Goal: Task Accomplishment & Management: Manage account settings

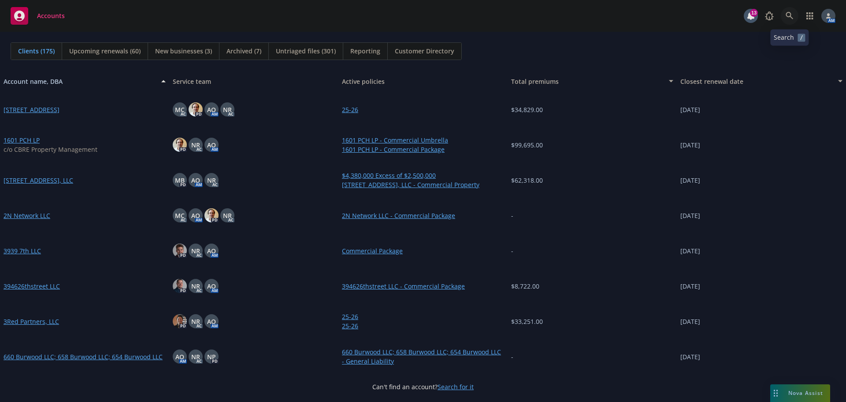
click at [789, 16] on icon at bounding box center [790, 16] width 8 height 8
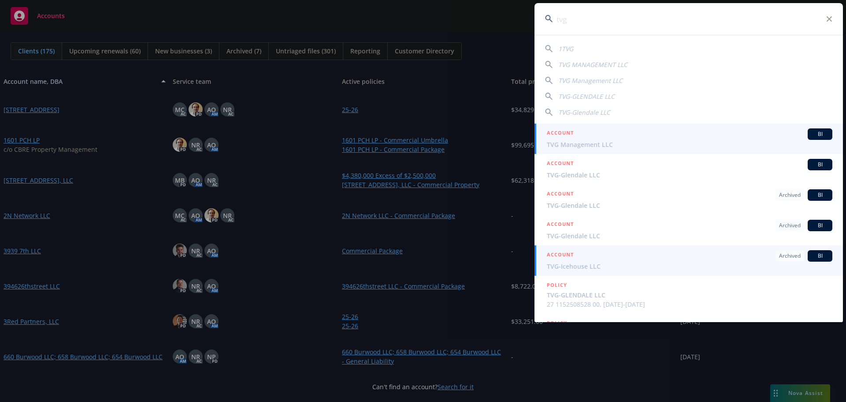
type input "tvg"
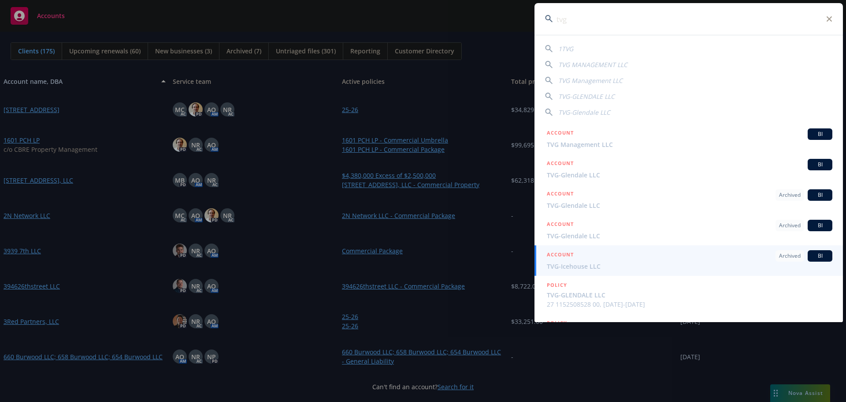
click at [599, 266] on span "TVG-Icehouse LLC" at bounding box center [690, 265] width 286 height 9
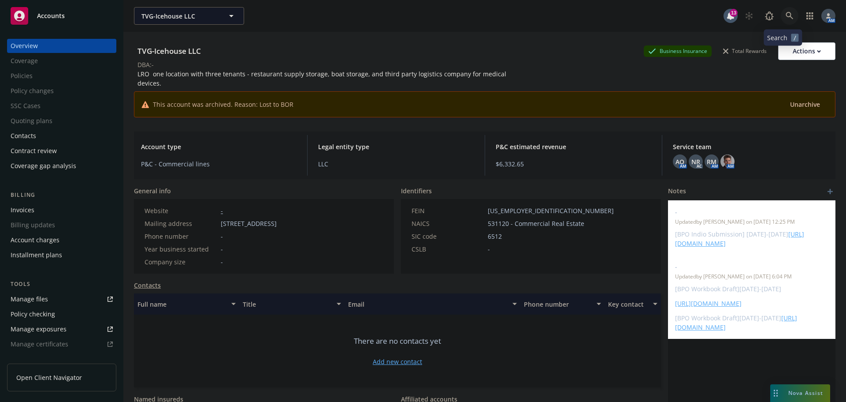
click at [786, 14] on icon at bounding box center [789, 15] width 7 height 7
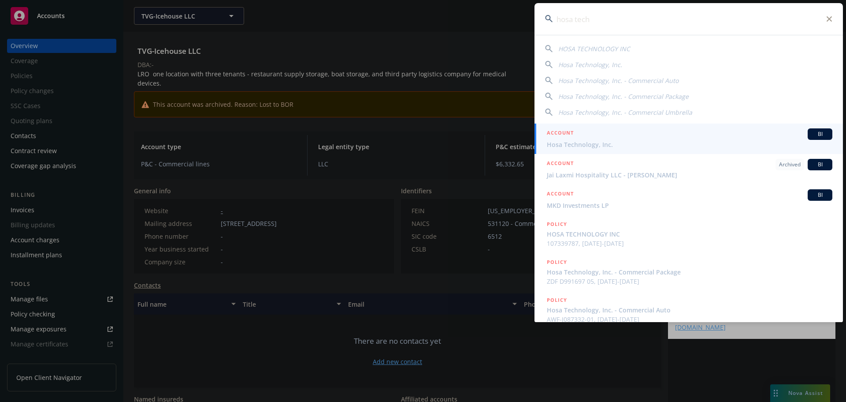
type input "hosa tech"
click at [588, 141] on span "Hosa Technology, Inc." at bounding box center [690, 144] width 286 height 9
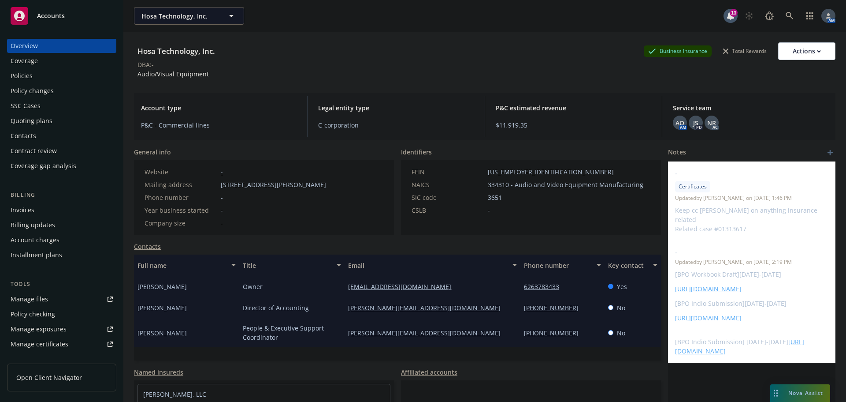
scroll to position [44, 0]
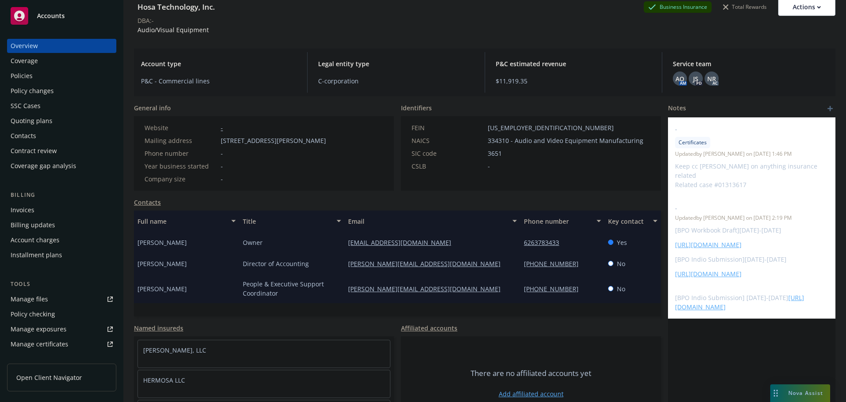
drag, startPoint x: 183, startPoint y: 242, endPoint x: 136, endPoint y: 245, distance: 47.2
click at [136, 245] on div "Mayumi Allison" at bounding box center [186, 241] width 105 height 21
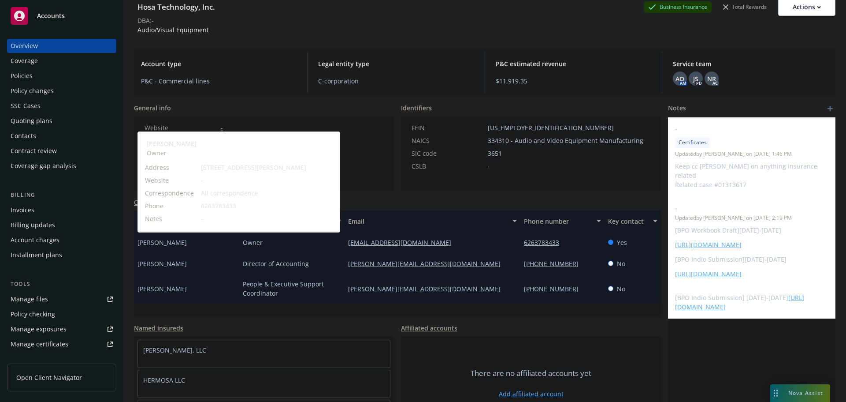
copy span "Mayumi Allison"
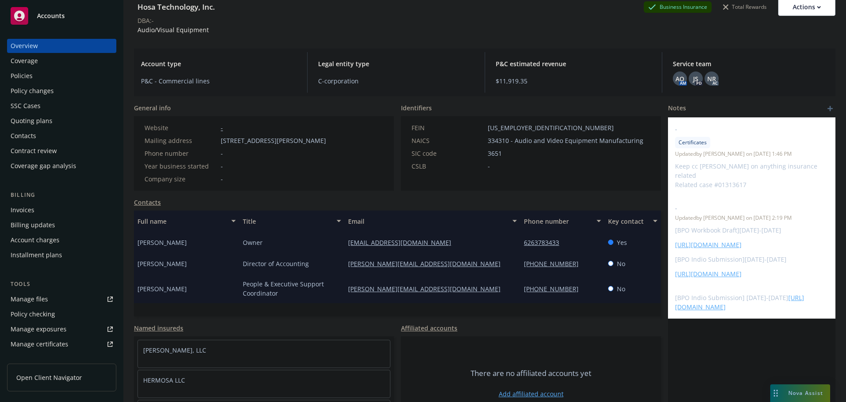
click at [42, 75] on div "Policies" at bounding box center [62, 76] width 102 height 14
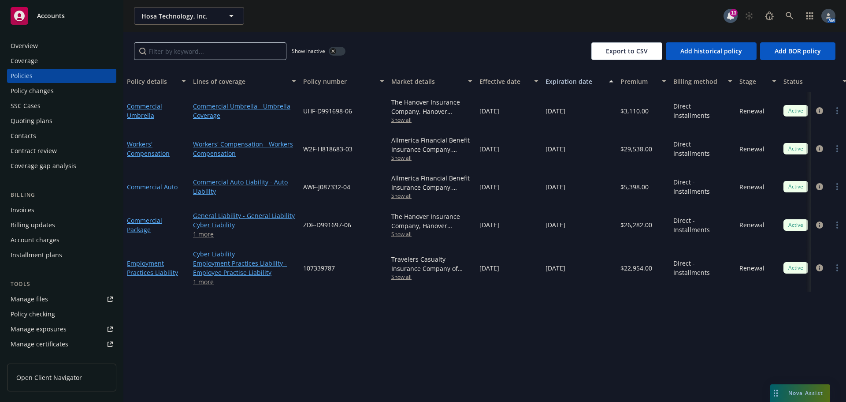
click at [47, 121] on div "Quoting plans" at bounding box center [32, 121] width 42 height 14
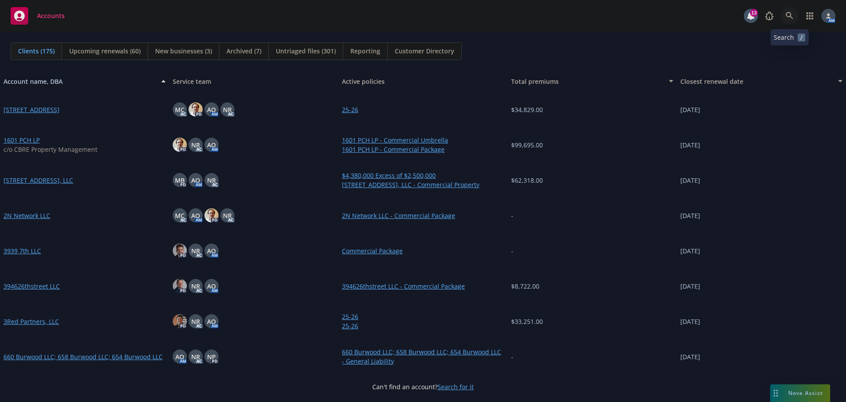
click at [788, 14] on icon at bounding box center [790, 16] width 8 height 8
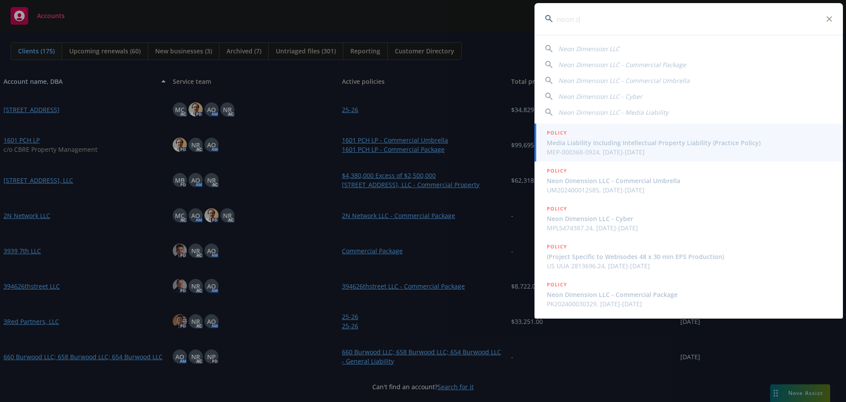
click at [601, 48] on span "Neon Dimension LLC" at bounding box center [589, 49] width 61 height 8
type input "Neon Dimension LLC"
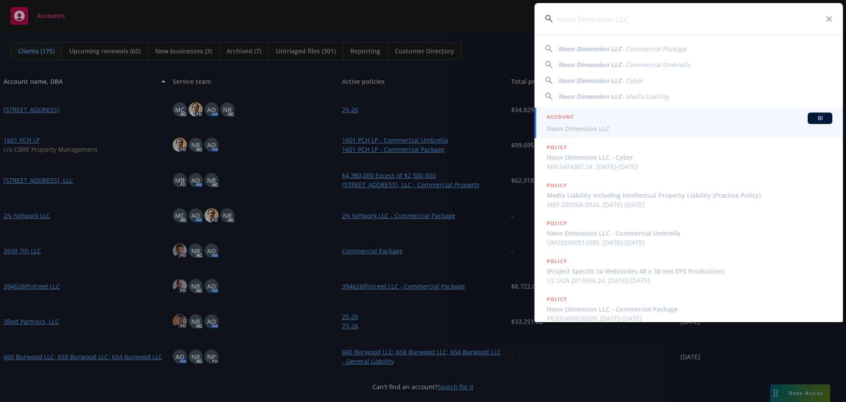
click at [597, 126] on span "Neon Dimension LLC" at bounding box center [690, 128] width 286 height 9
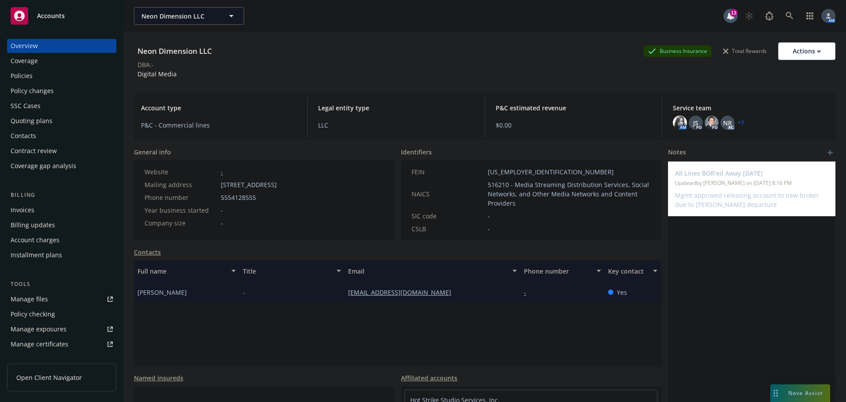
click at [29, 208] on div "Invoices" at bounding box center [23, 210] width 24 height 14
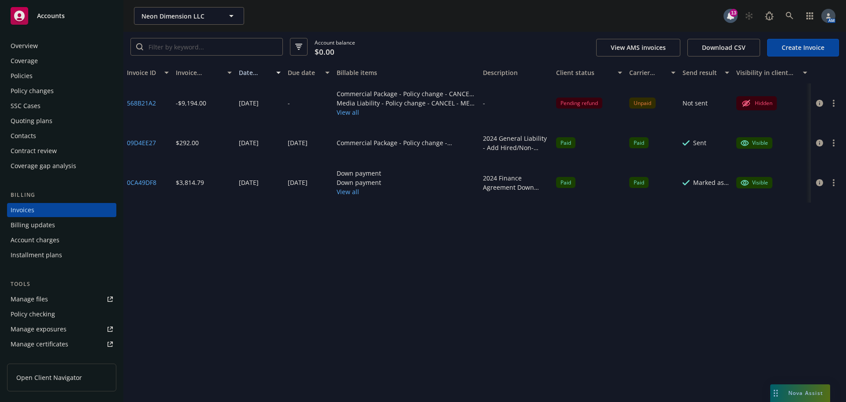
click at [347, 115] on button "View all" at bounding box center [406, 112] width 139 height 9
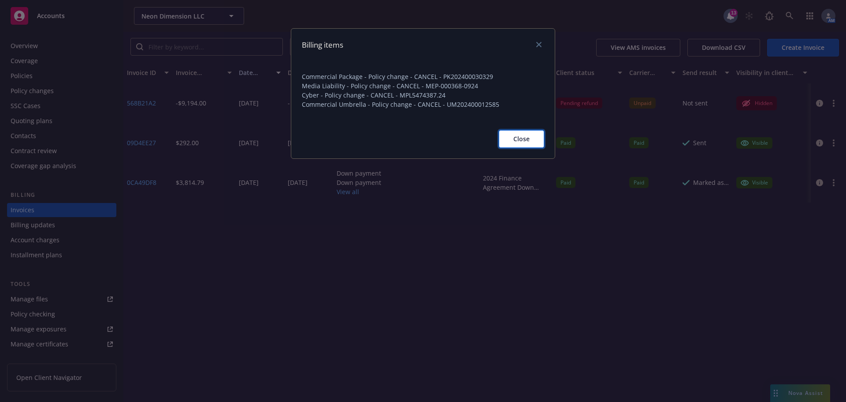
click at [519, 138] on span "Close" at bounding box center [522, 138] width 16 height 8
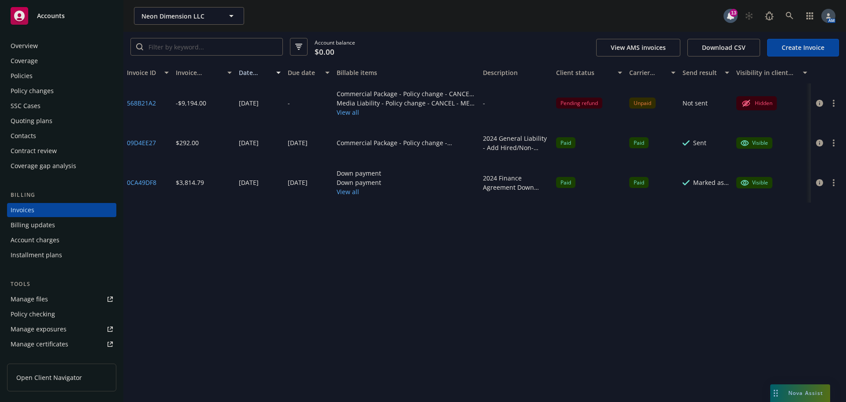
click at [838, 102] on button "button" at bounding box center [834, 103] width 11 height 11
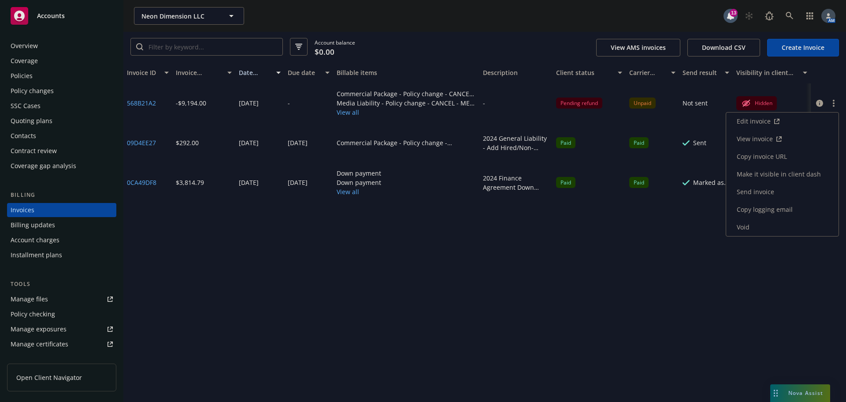
click at [757, 136] on link "View invoice" at bounding box center [783, 139] width 112 height 18
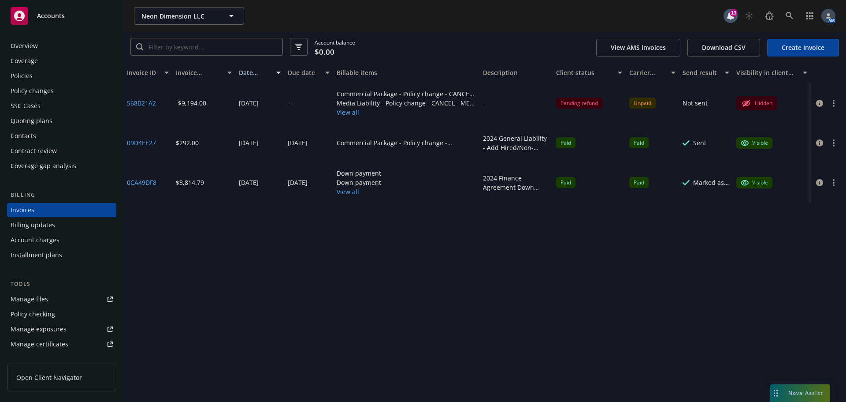
click at [794, 45] on link "Create Invoice" at bounding box center [804, 48] width 72 height 18
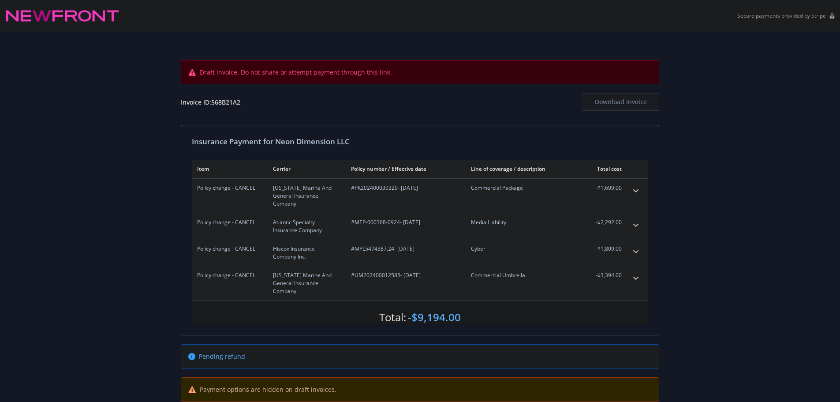
click at [720, 372] on div "Draft invoice. Do not share or attempt payment through this link. Invoice ID: 5…" at bounding box center [420, 221] width 840 height 378
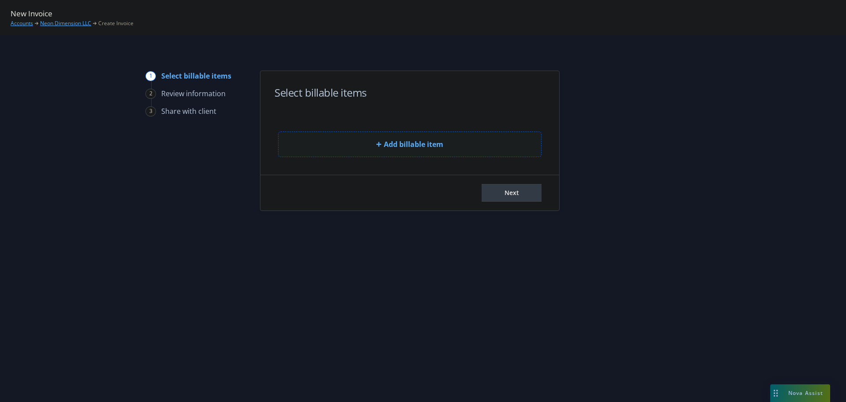
click at [347, 139] on button "Add billable item" at bounding box center [410, 144] width 264 height 26
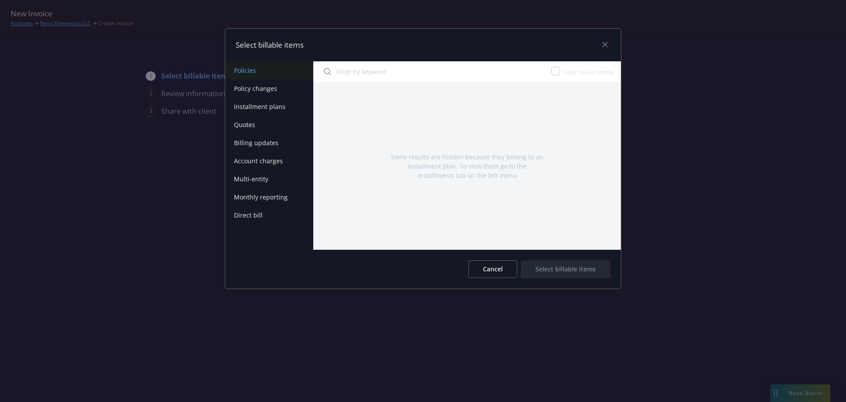
click at [276, 85] on button "Policy changes" at bounding box center [269, 88] width 88 height 18
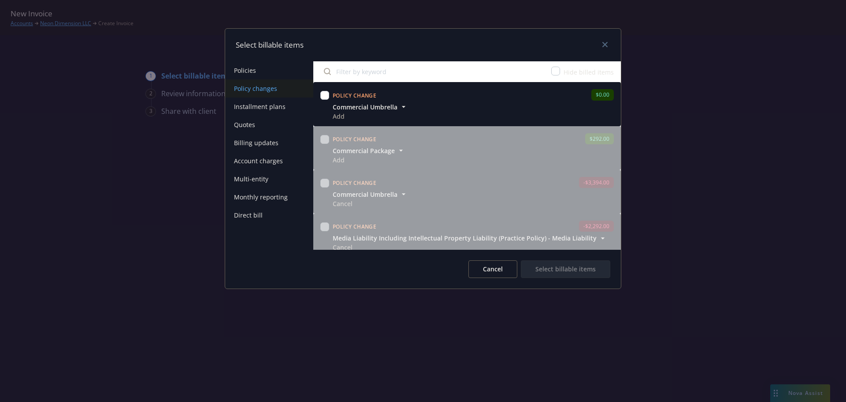
click at [256, 106] on button "Installment plans" at bounding box center [269, 106] width 88 height 18
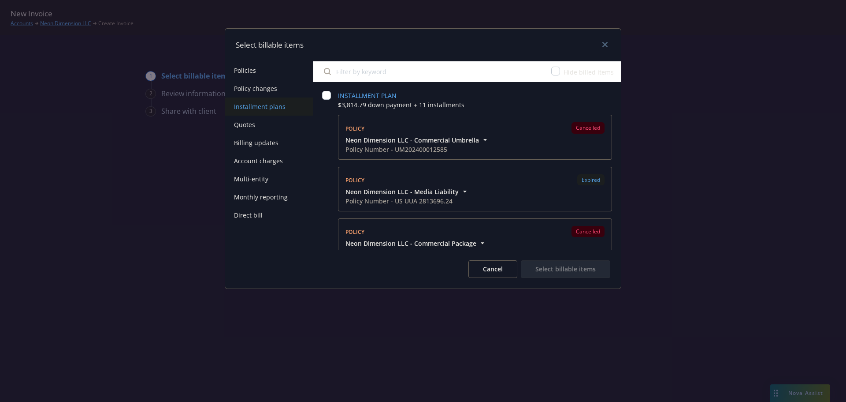
click at [257, 126] on button "Quotes" at bounding box center [269, 125] width 88 height 18
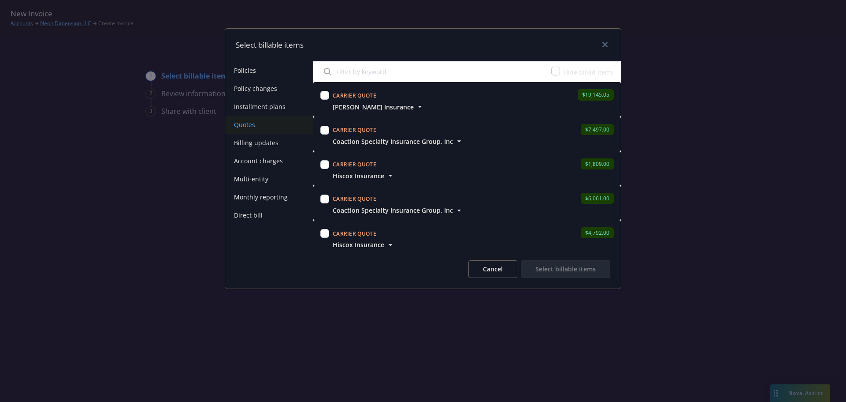
click at [252, 142] on button "Billing updates" at bounding box center [269, 143] width 88 height 18
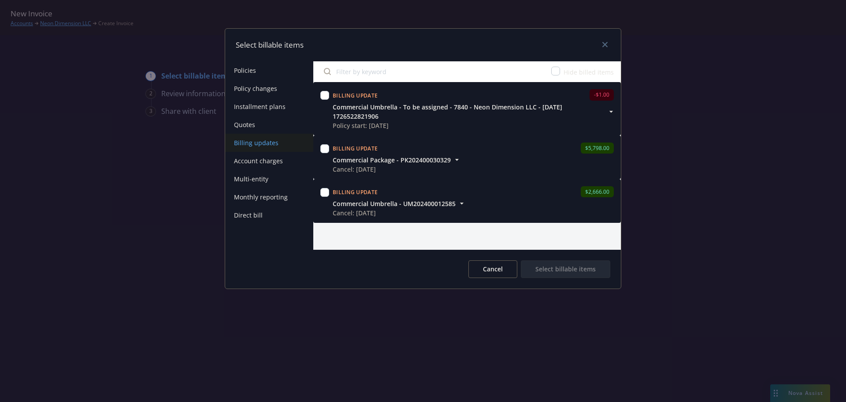
click at [494, 272] on button "Cancel" at bounding box center [493, 269] width 49 height 18
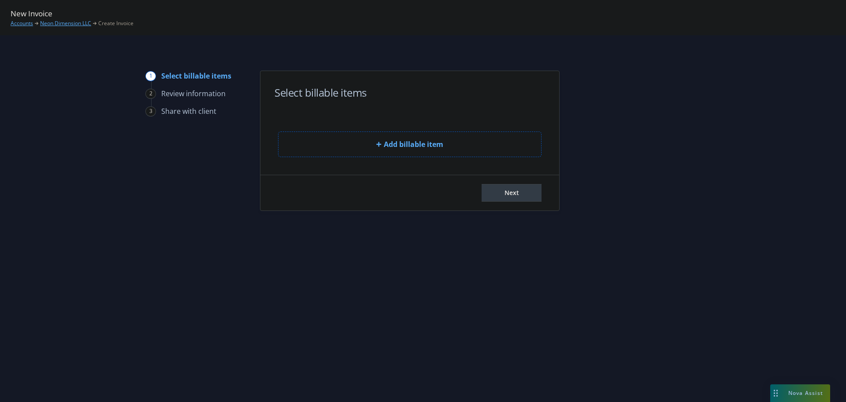
click at [62, 22] on link "Neon Dimension LLC" at bounding box center [65, 23] width 51 height 8
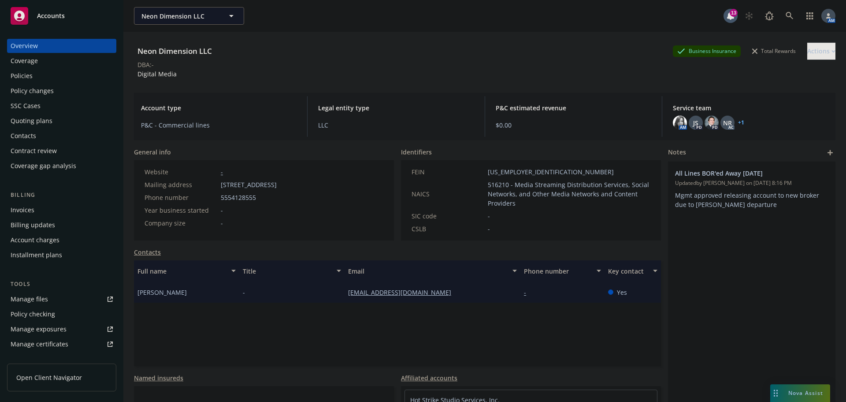
click at [35, 90] on div "Policy changes" at bounding box center [32, 91] width 43 height 14
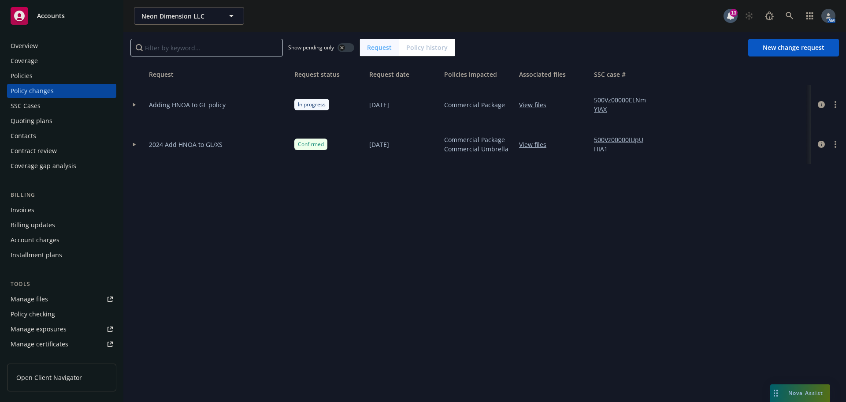
click at [420, 45] on span "Policy history" at bounding box center [426, 47] width 41 height 9
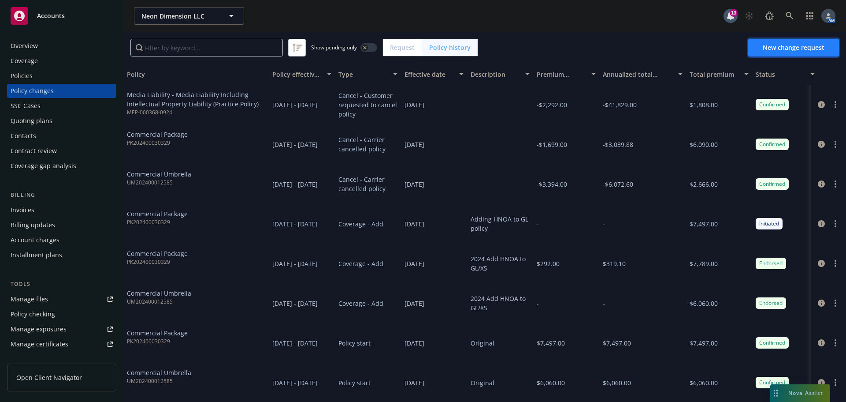
click at [785, 48] on span "New change request" at bounding box center [794, 47] width 62 height 8
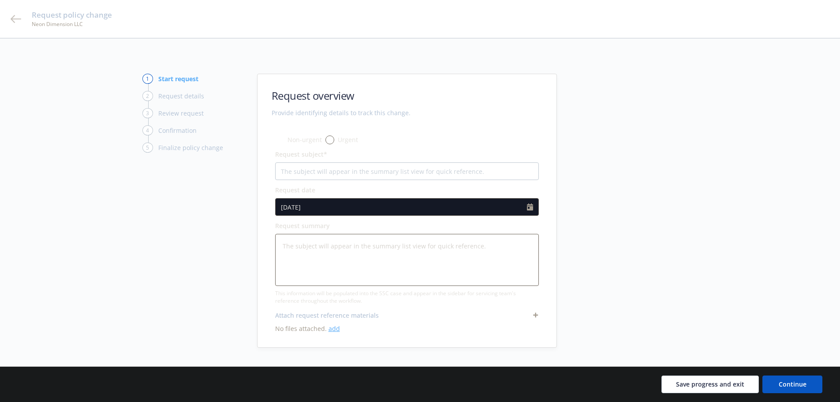
type textarea "x"
click at [14, 18] on icon at bounding box center [16, 19] width 11 height 11
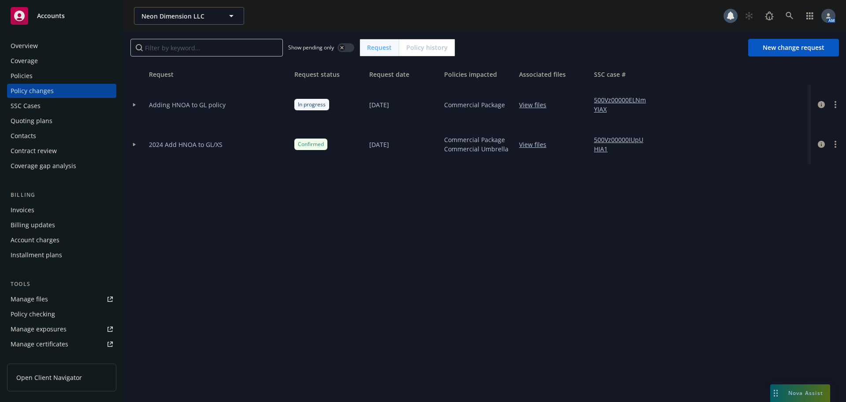
click at [415, 50] on span "Policy history" at bounding box center [426, 47] width 41 height 9
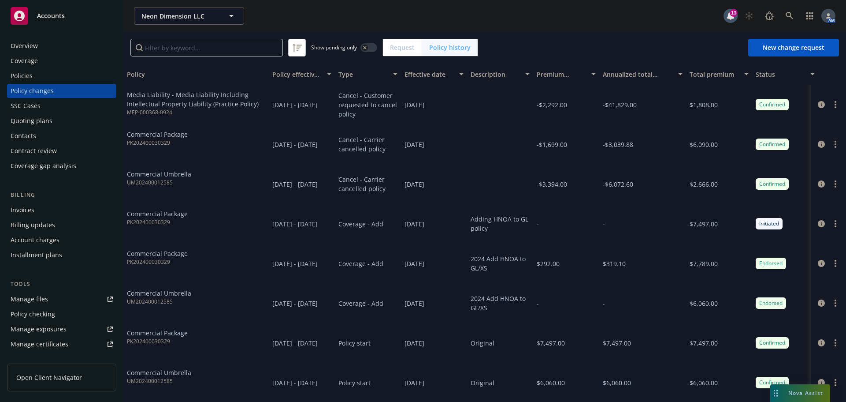
click at [834, 142] on div at bounding box center [829, 144] width 28 height 11
click at [831, 143] on link "more" at bounding box center [836, 144] width 11 height 11
click at [626, 34] on div "Show pending only Request Policy history New change request" at bounding box center [484, 48] width 723 height 32
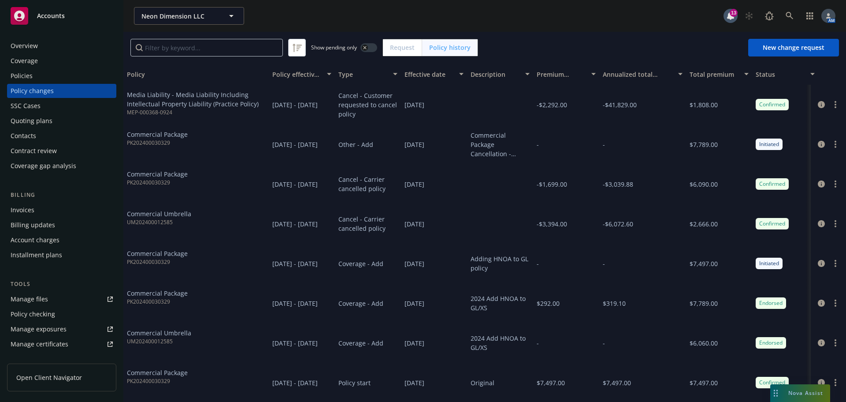
click at [41, 71] on div "Policies" at bounding box center [62, 76] width 102 height 14
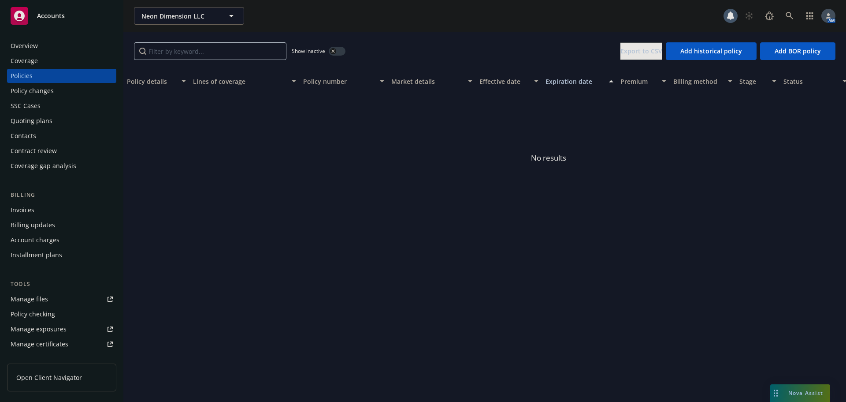
click at [338, 50] on button "button" at bounding box center [337, 51] width 17 height 9
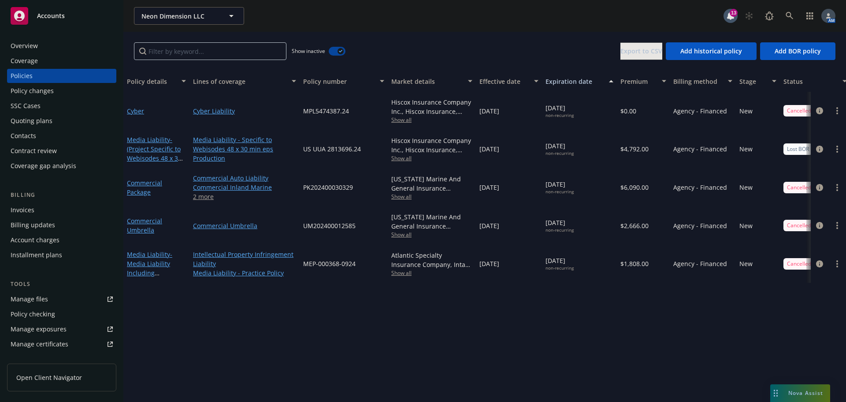
click at [47, 90] on div "Policy changes" at bounding box center [32, 91] width 43 height 14
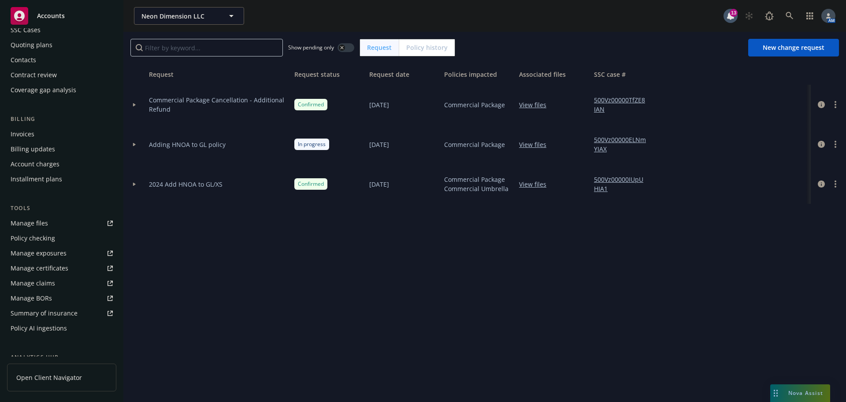
scroll to position [203, 0]
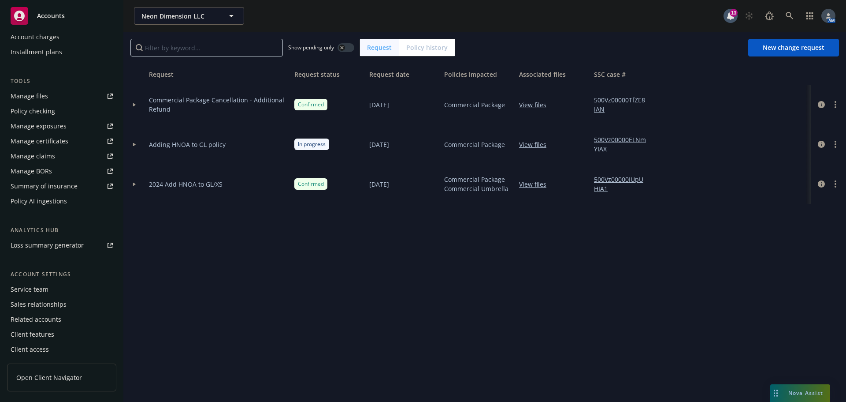
click at [40, 288] on div "Service team" at bounding box center [30, 289] width 38 height 14
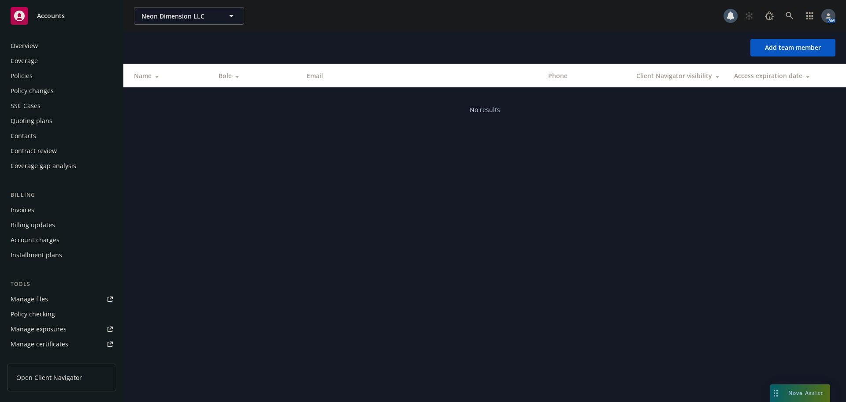
scroll to position [203, 0]
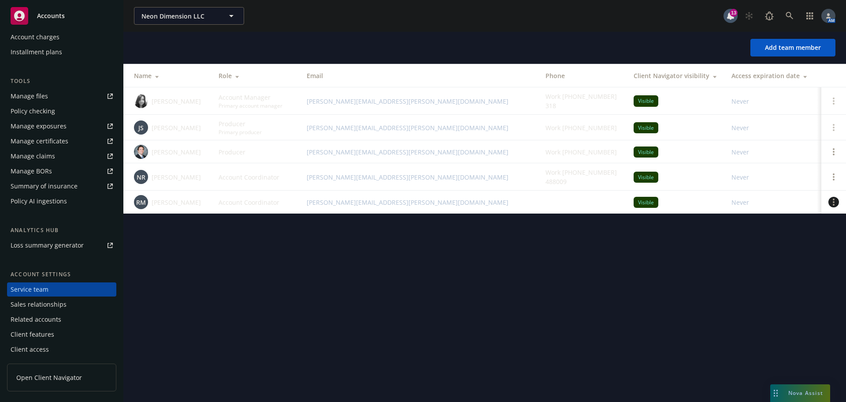
click at [831, 202] on link "Open options" at bounding box center [834, 202] width 11 height 11
click at [784, 176] on span "Remove account coordinator" at bounding box center [775, 175] width 106 height 8
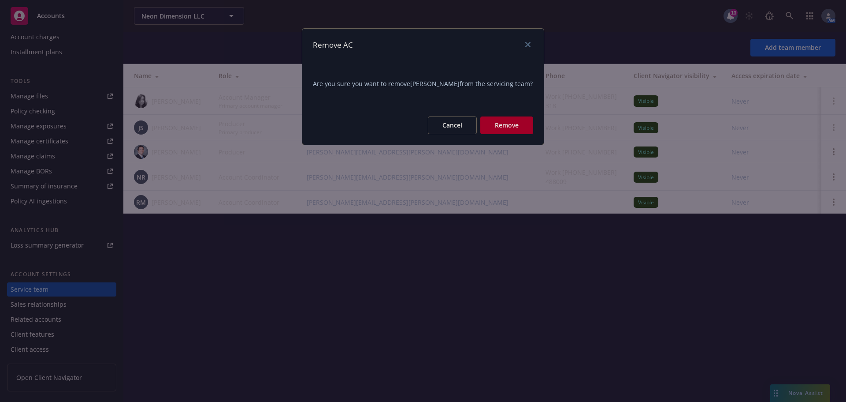
click at [497, 128] on button "Remove" at bounding box center [507, 125] width 53 height 18
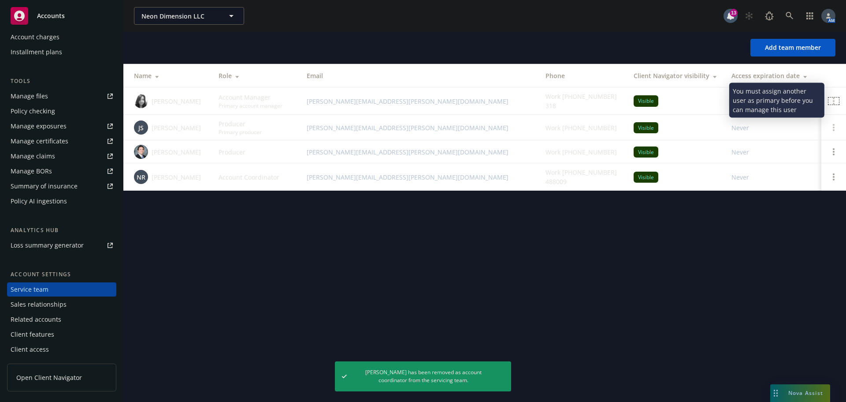
click at [834, 99] on icon at bounding box center [834, 100] width 2 height 7
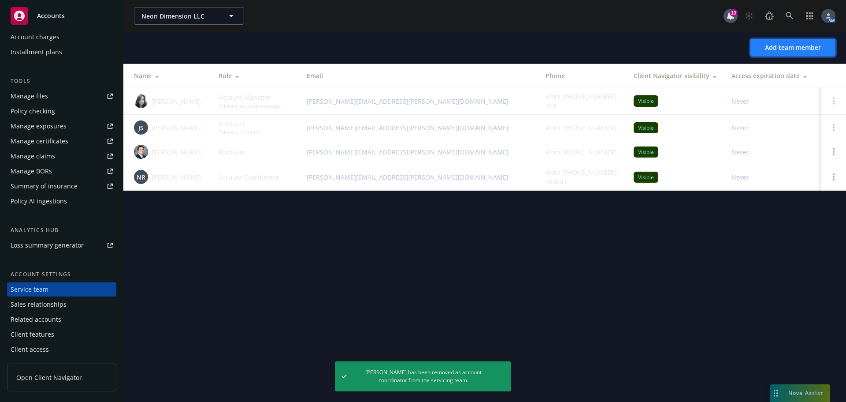
click at [793, 43] on button "Add team member" at bounding box center [793, 48] width 85 height 18
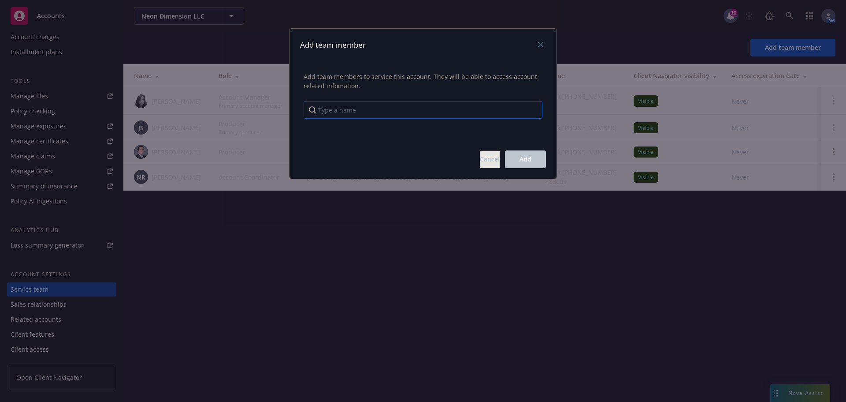
click at [367, 105] on input "Type a name" at bounding box center [423, 110] width 239 height 18
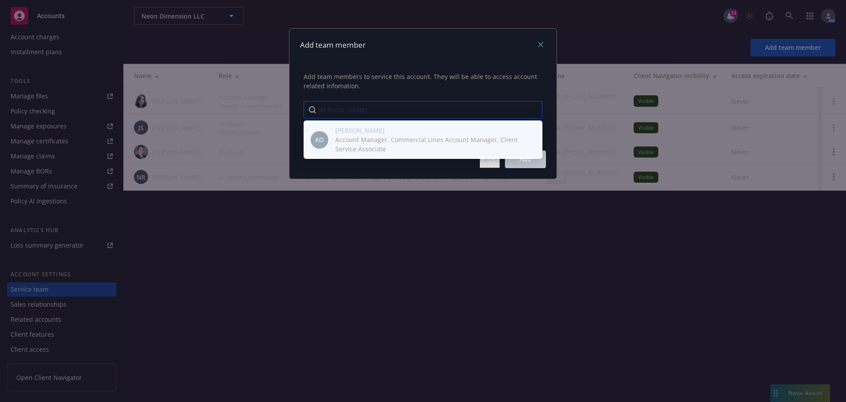
type input "[PERSON_NAME]"
click at [356, 130] on span "[PERSON_NAME]" at bounding box center [432, 130] width 193 height 9
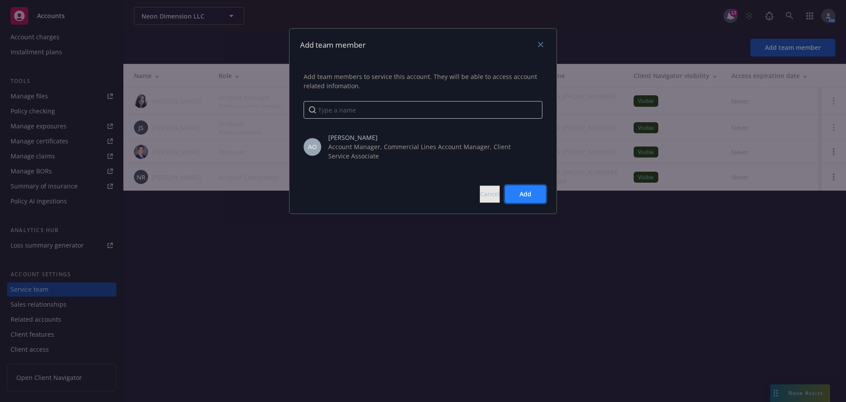
click at [523, 192] on span "Add" at bounding box center [526, 194] width 12 height 8
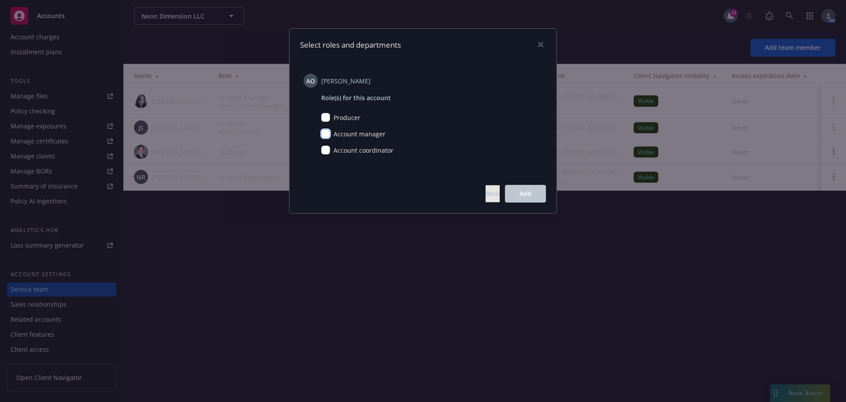
click at [327, 131] on input "checkbox" at bounding box center [325, 133] width 9 height 9
checkbox input "true"
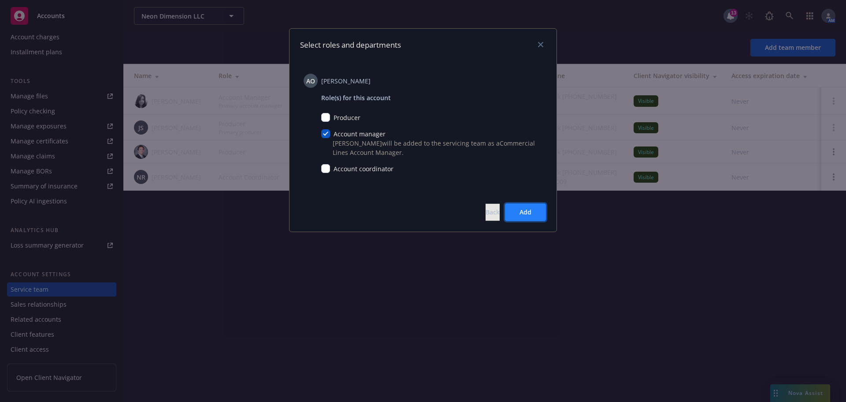
click at [529, 210] on span "Add" at bounding box center [526, 212] width 12 height 8
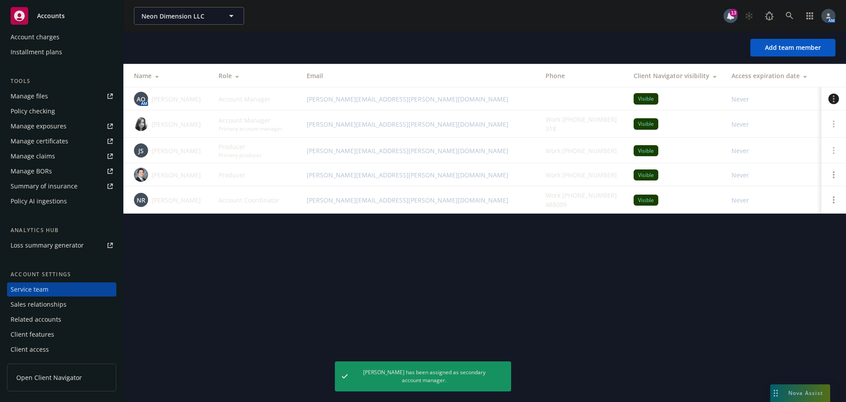
click at [834, 97] on circle "Open options" at bounding box center [834, 96] width 2 height 2
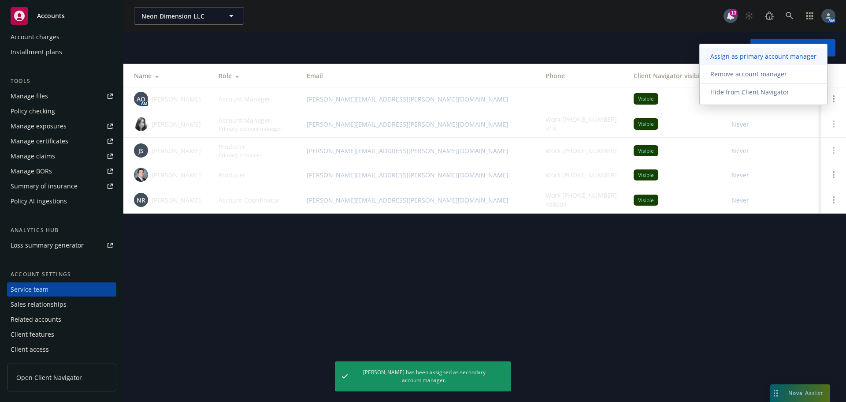
click at [739, 57] on span "Assign as primary account manager" at bounding box center [763, 56] width 127 height 8
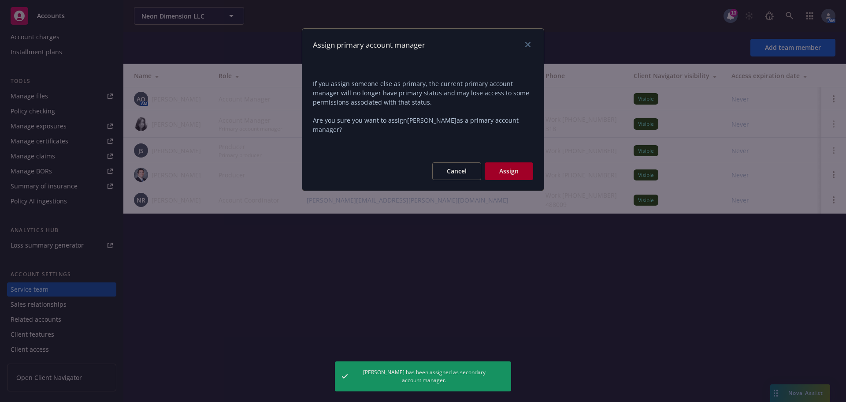
click at [518, 171] on button "Assign" at bounding box center [509, 171] width 48 height 18
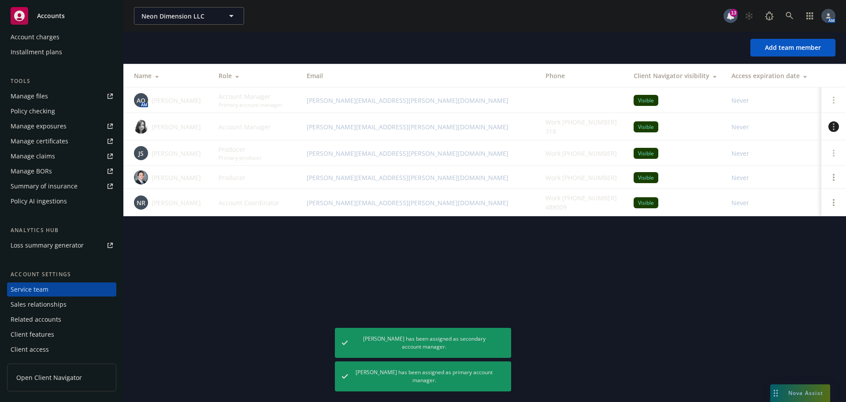
click at [835, 126] on icon "Open options" at bounding box center [834, 126] width 2 height 7
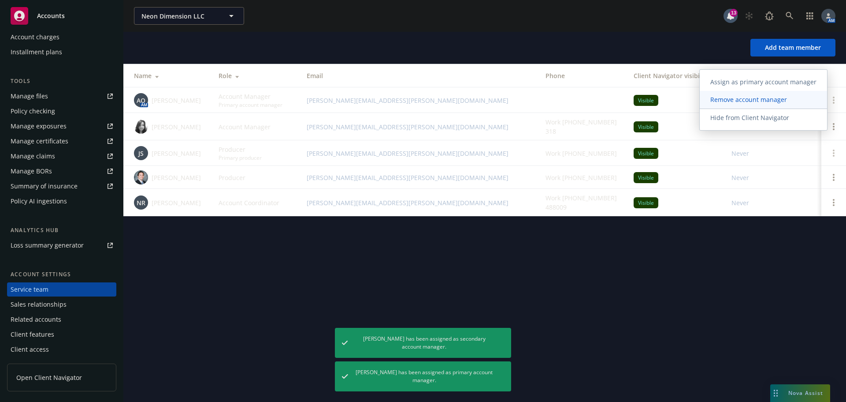
click at [737, 95] on span "Remove account manager" at bounding box center [749, 99] width 98 height 8
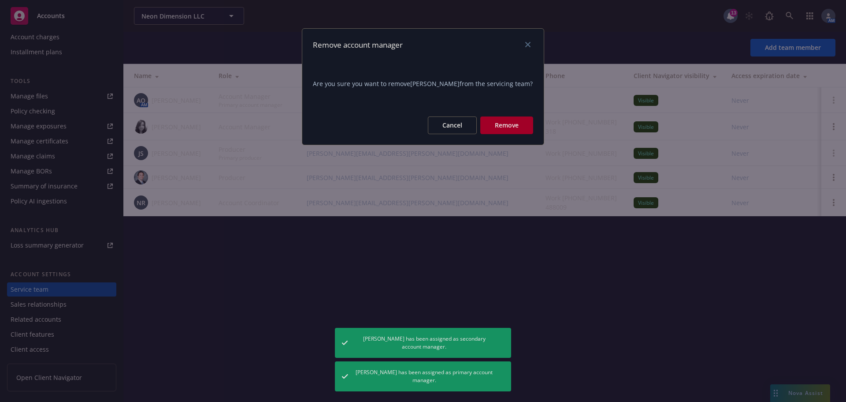
click at [507, 129] on button "Remove" at bounding box center [507, 125] width 53 height 18
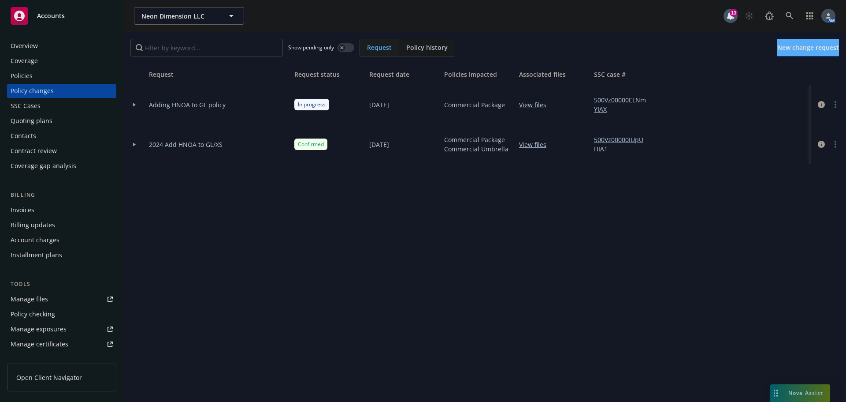
click at [423, 52] on span "Policy history" at bounding box center [426, 47] width 41 height 9
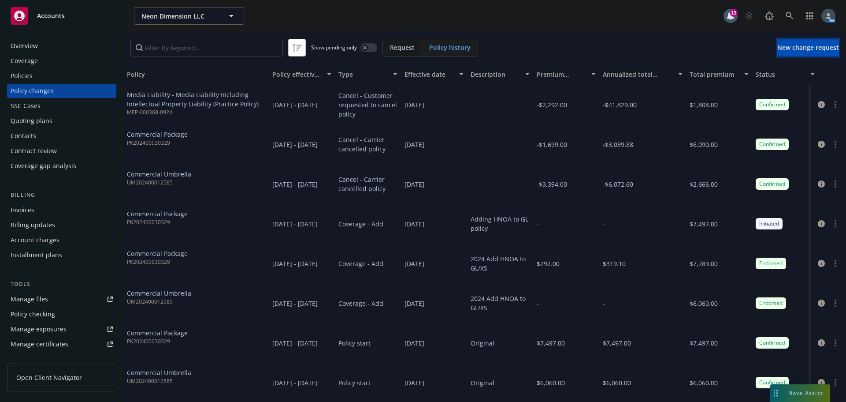
click at [793, 46] on span "New change request" at bounding box center [809, 47] width 62 height 8
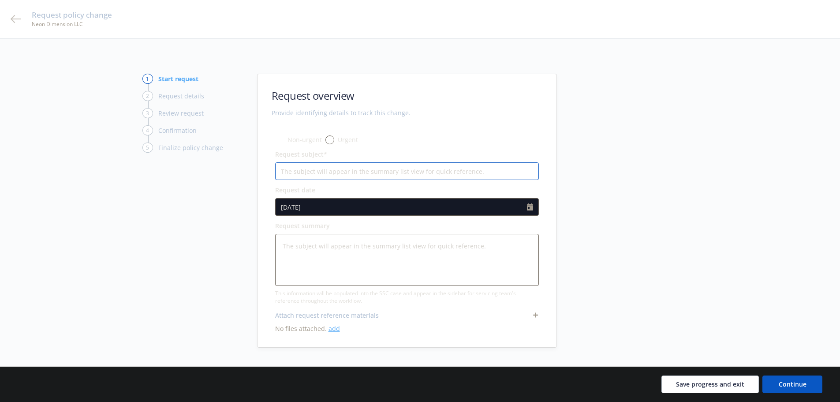
click at [358, 170] on input "Request subject*" at bounding box center [407, 171] width 264 height 18
type textarea "x"
type input "C"
type textarea "x"
type input "Co"
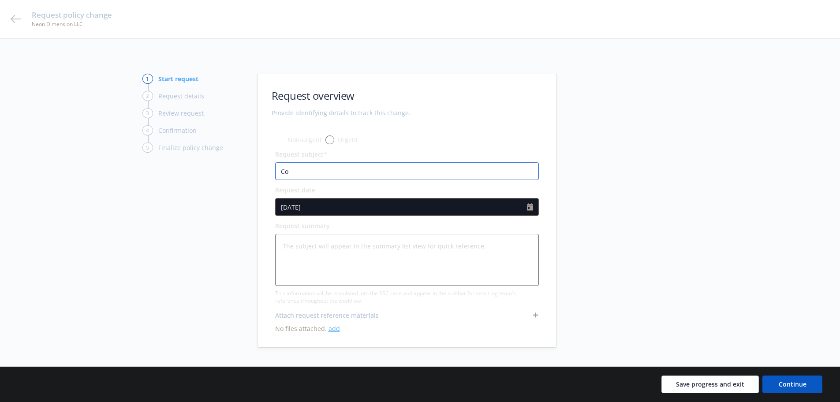
type textarea "x"
type input "Com"
type textarea "x"
type input "Comm"
type textarea "x"
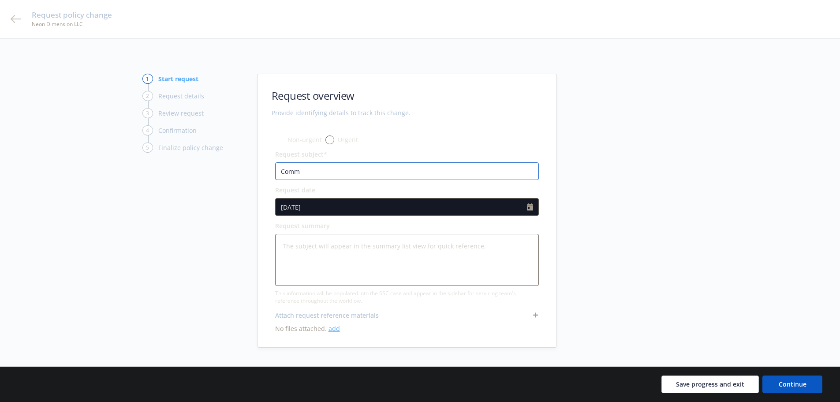
type input "Comme"
type textarea "x"
type input "Commer"
type textarea "x"
type input "Commerc"
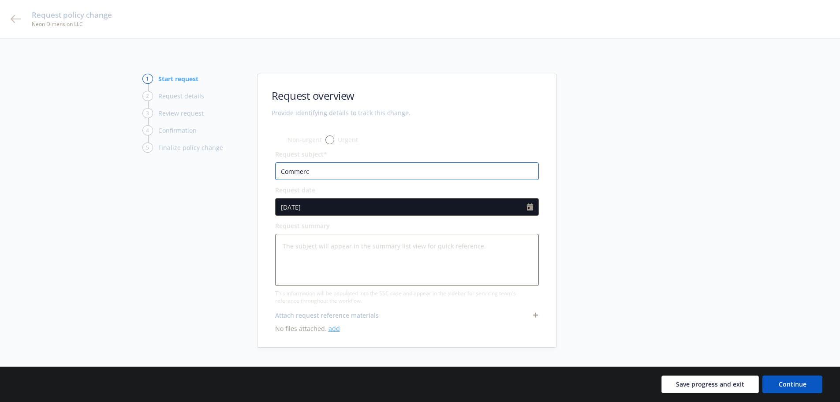
type textarea "x"
type input "Commerci"
type textarea "x"
type input "Commercia"
type textarea "x"
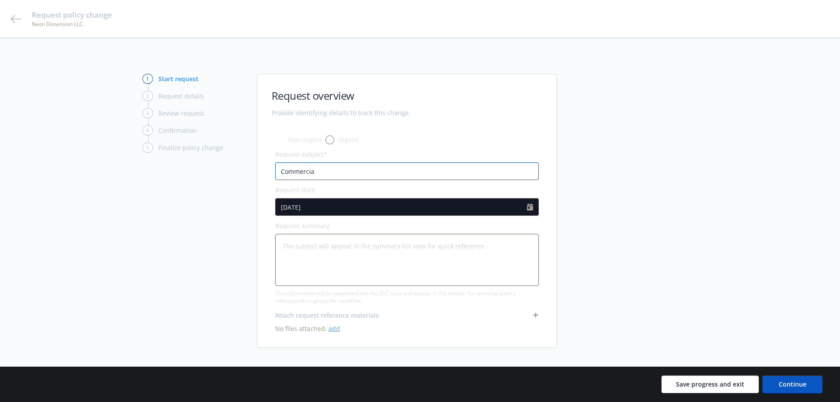
type input "Commercial"
type textarea "x"
type input "Commercial"
type textarea "x"
type input "Commercial P"
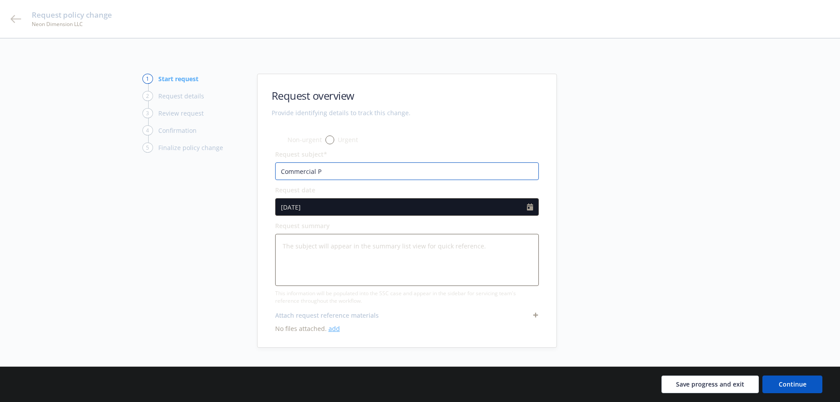
type textarea "x"
type input "Commercial Pa"
type textarea "x"
type input "Commercial Pac"
type textarea "x"
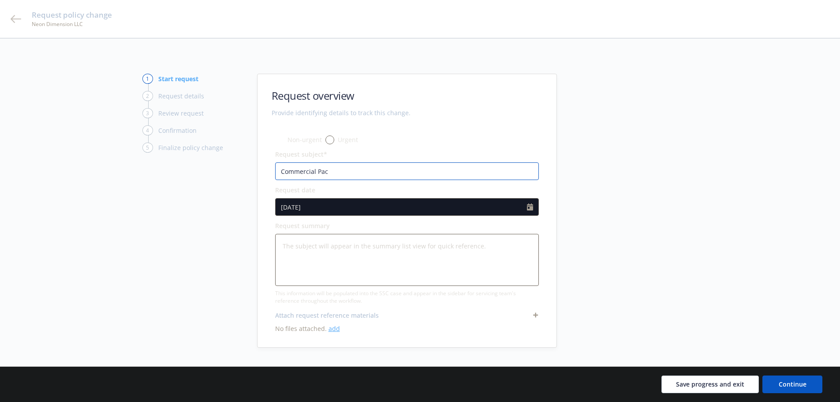
type input "Commercial Pack"
type textarea "x"
type input "Commercial Packa"
type textarea "x"
type input "Commercial Packag"
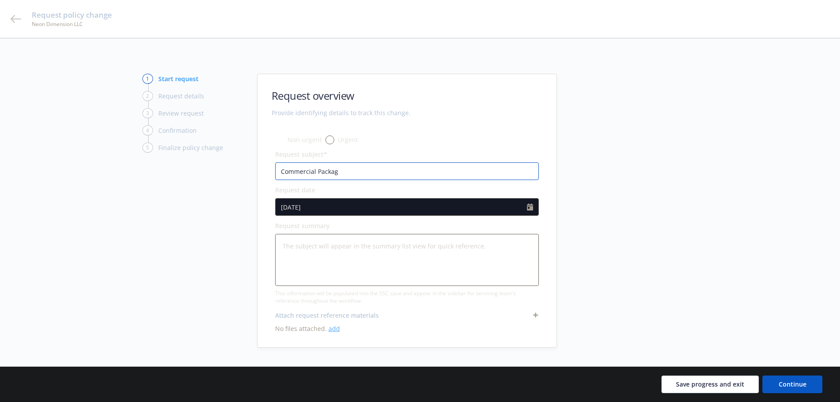
type textarea "x"
type input "Commercial Package"
type textarea "x"
type input "Commercial Package"
type textarea "x"
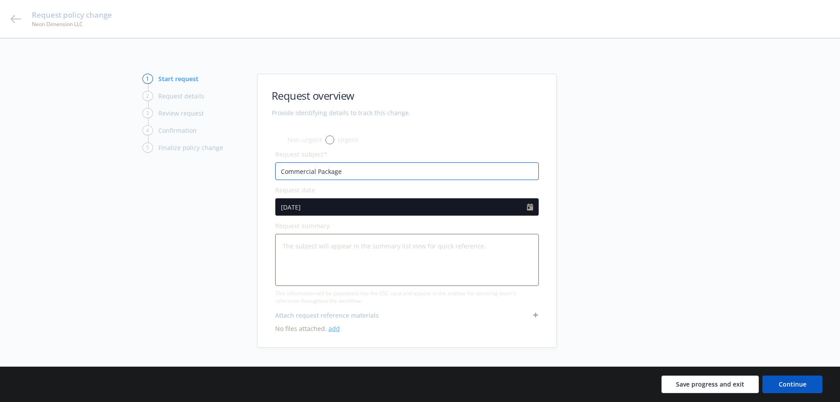
type input "Commercial Package C"
type textarea "x"
type input "Commercial Package Ca"
type textarea "x"
type input "Commercial Package Can"
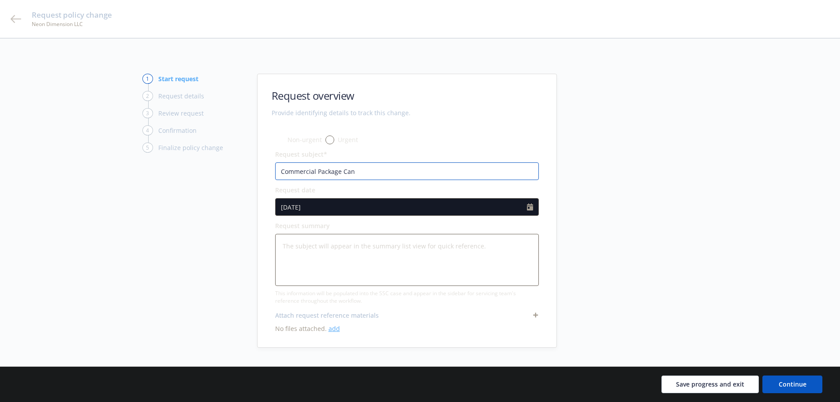
type textarea "x"
type input "Commercial Package Canc"
type textarea "x"
type input "Commercial Package Cance"
type textarea "x"
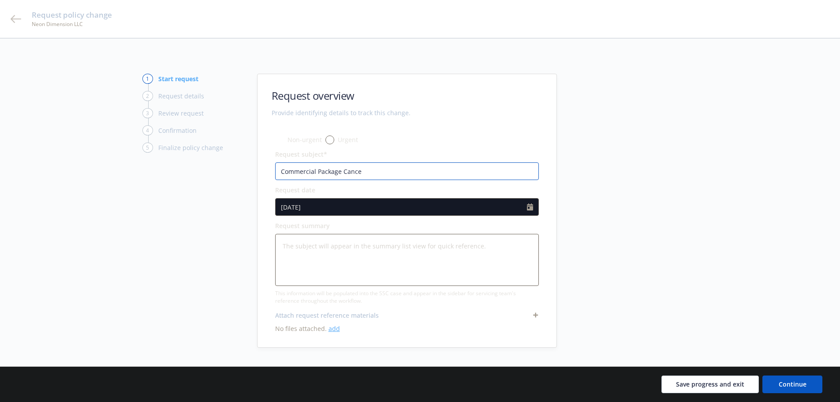
type input "Commercial Package Cancel"
type textarea "x"
type input "Commercial Package Cancell"
type textarea "x"
type input "Commercial Package Cancella"
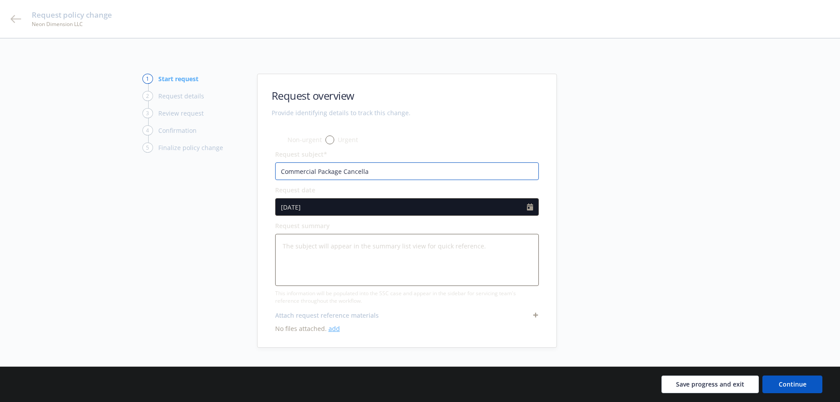
type textarea "x"
type input "Commercial Package Cancellati"
type textarea "x"
type input "Commercial Package Cancellatio"
type textarea "x"
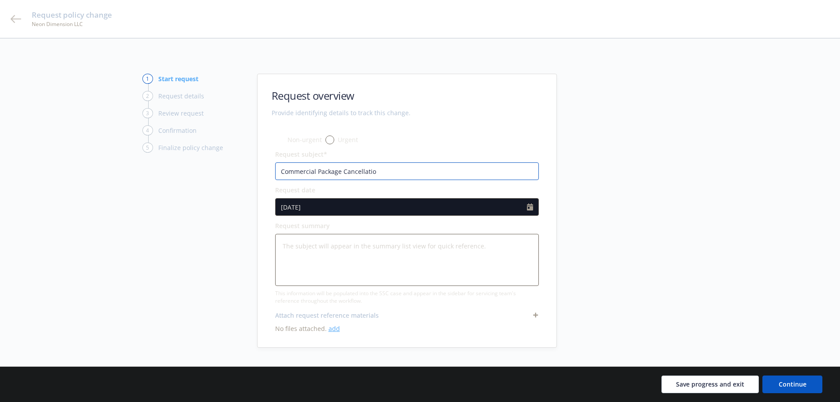
type input "Commercial Package Cancellation"
type textarea "x"
type input "Commercial Package Cancellation"
type textarea "x"
type input "Commercial Package Cancellation -"
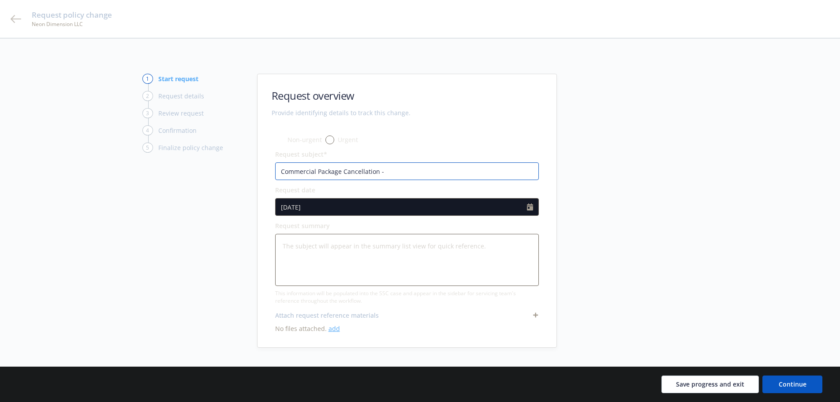
type textarea "x"
type input "Commercial Package Cancellation -"
type textarea "x"
type input "Commercial Package Cancellation - A"
type textarea "x"
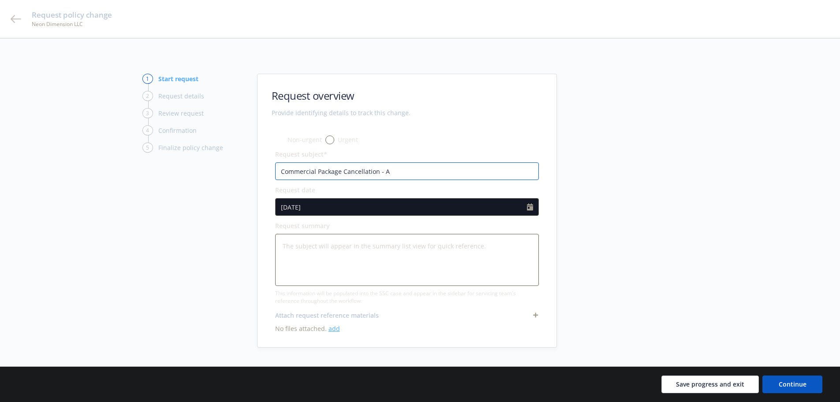
type input "Commercial Package Cancellation - Ad"
type textarea "x"
type input "Commercial Package Cancellation - Add"
type textarea "x"
type input "Commercial Package Cancellation - Addi"
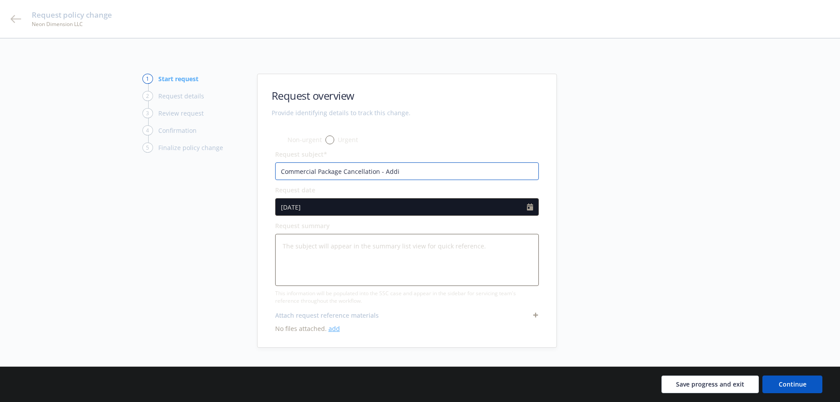
type textarea "x"
type input "Commercial Package Cancellation - Addit"
type textarea "x"
type input "Commercial Package Cancellation - Additi"
type textarea "x"
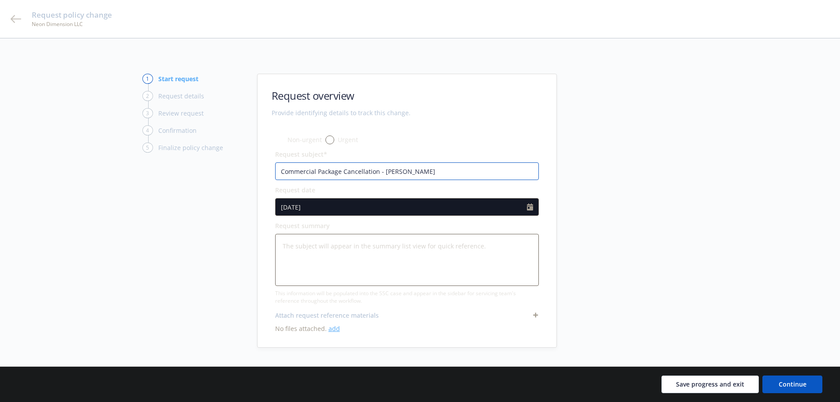
type input "Commercial Package Cancellation - Additio"
type textarea "x"
type input "Commercial Package Cancellation - Addition"
type textarea "x"
type input "Commercial Package Cancellation - Additiona"
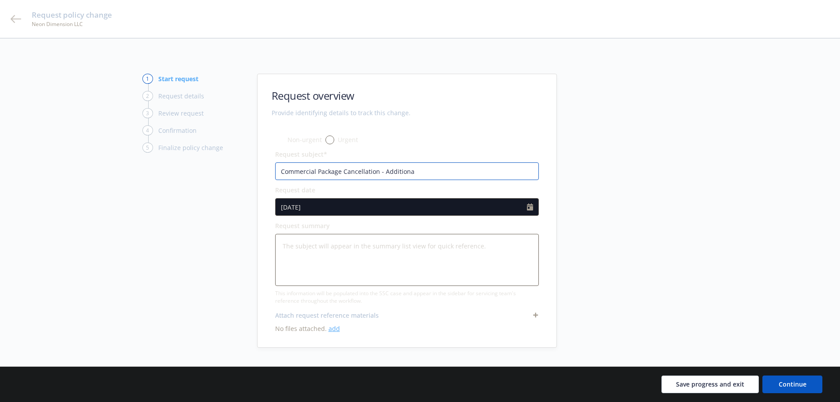
type textarea "x"
type input "Commercial Package Cancellation - Additional"
type textarea "x"
type input "Commercial Package Cancellation - Additional"
type textarea "x"
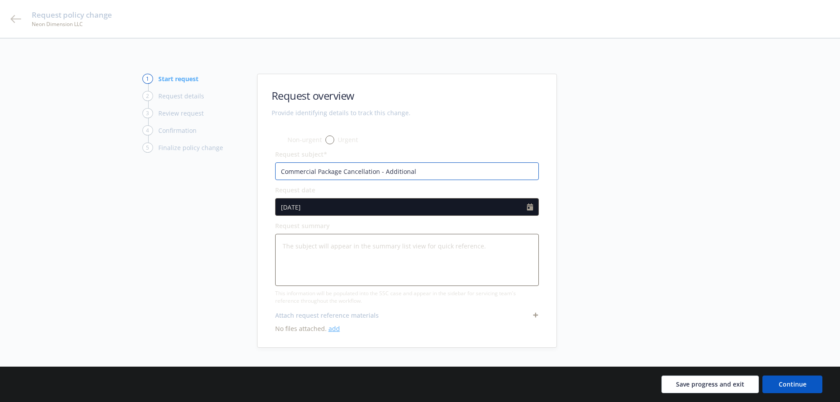
type input "Commercial Package Cancellation - Additional R"
type textarea "x"
type input "Commercial Package Cancellation - Additional Re"
type textarea "x"
type input "Commercial Package Cancellation - Additional Ref"
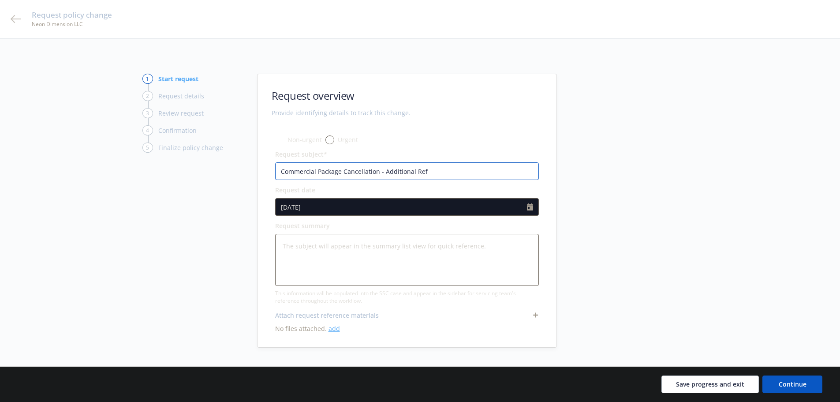
type textarea "x"
type input "Commercial Package Cancellation - Additional Refu"
type textarea "x"
type input "Commercial Package Cancellation - Additional Refun"
type textarea "x"
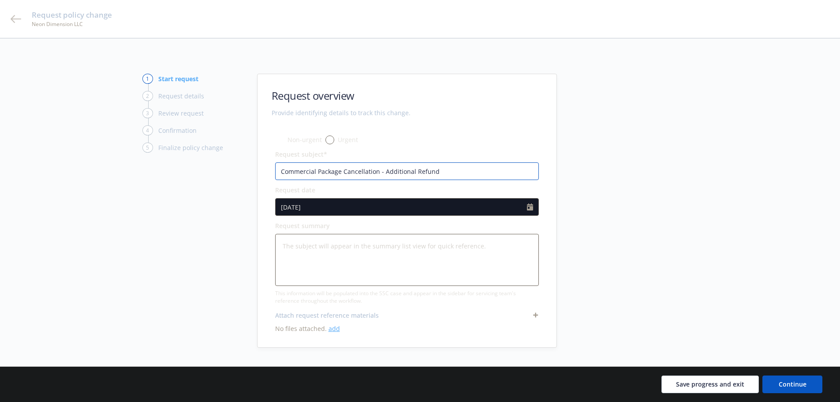
type input "Commercial Package Cancellation - Additional Refund"
click at [388, 242] on textarea at bounding box center [407, 260] width 264 height 52
click at [806, 381] on button "Continue" at bounding box center [792, 384] width 60 height 18
type textarea "x"
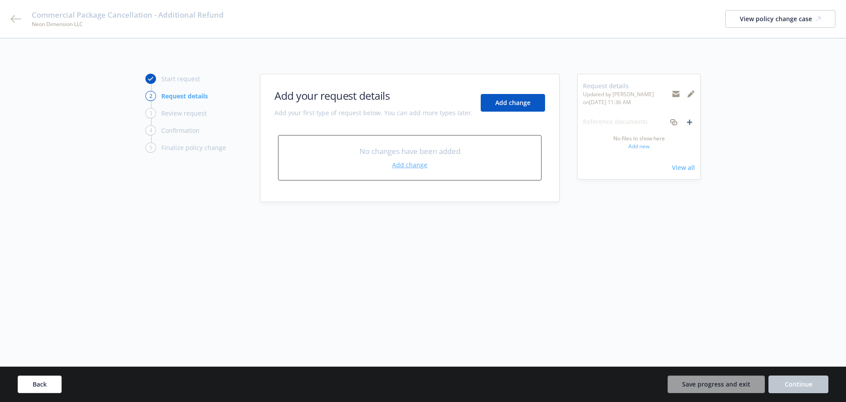
click at [405, 166] on link "Add change" at bounding box center [409, 164] width 35 height 9
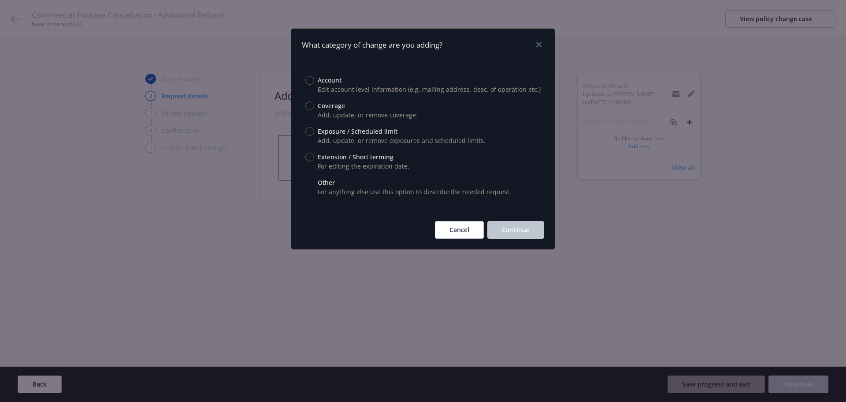
click at [310, 183] on input "Other" at bounding box center [310, 182] width 9 height 9
radio input "true"
click at [511, 227] on span "Continue" at bounding box center [516, 229] width 28 height 8
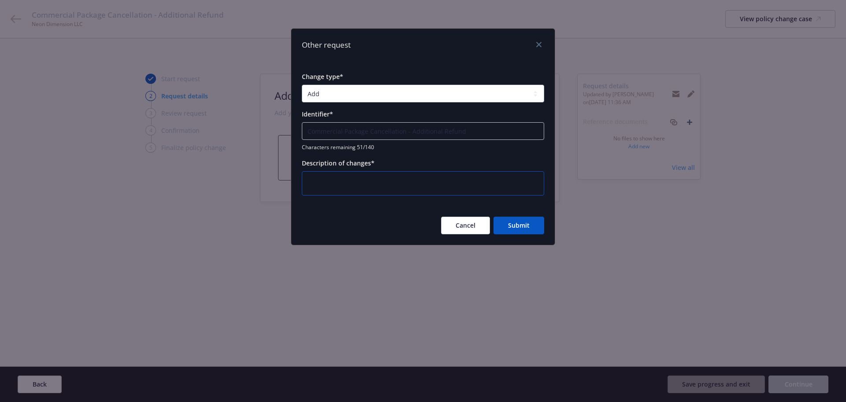
click at [360, 179] on textarea at bounding box center [423, 183] width 242 height 24
type textarea "x"
type textarea "A"
type textarea "x"
type textarea "Ad"
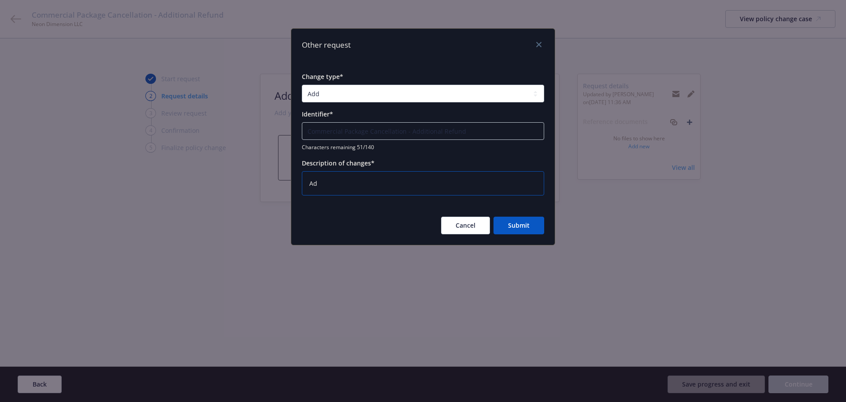
type textarea "x"
type textarea "Add"
type textarea "x"
type textarea "Addi"
type textarea "x"
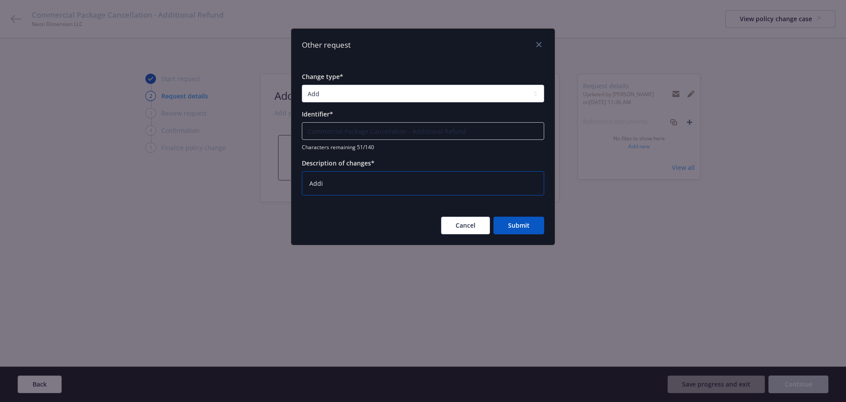
type textarea "Addit"
type textarea "x"
type textarea "Additi"
type textarea "x"
type textarea "Additio"
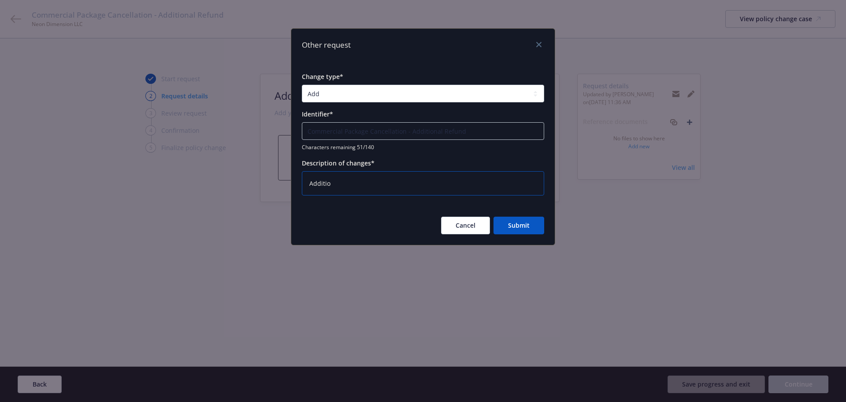
type textarea "x"
type textarea "Addition"
type textarea "x"
type textarea "Additiona"
type textarea "x"
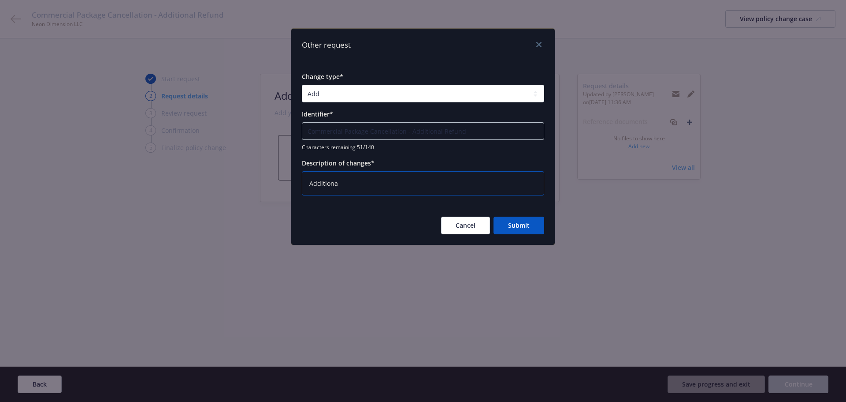
type textarea "Additional"
type textarea "x"
type textarea "Additional"
type textarea "x"
type textarea "Additional r"
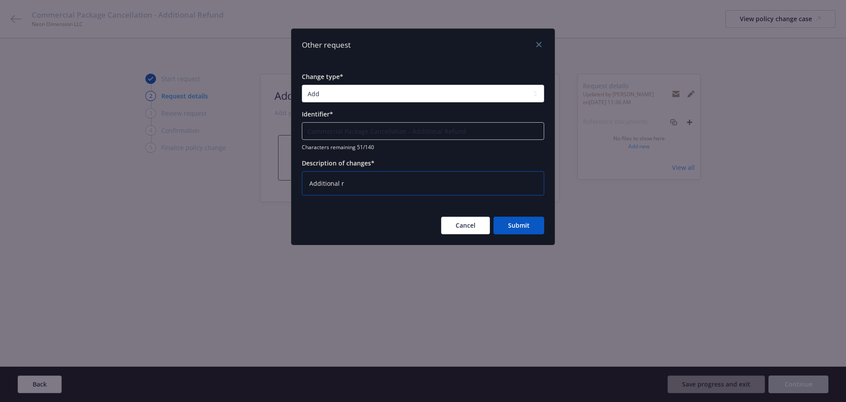
type textarea "x"
type textarea "Additional re"
type textarea "x"
type textarea "Additional ref"
type textarea "x"
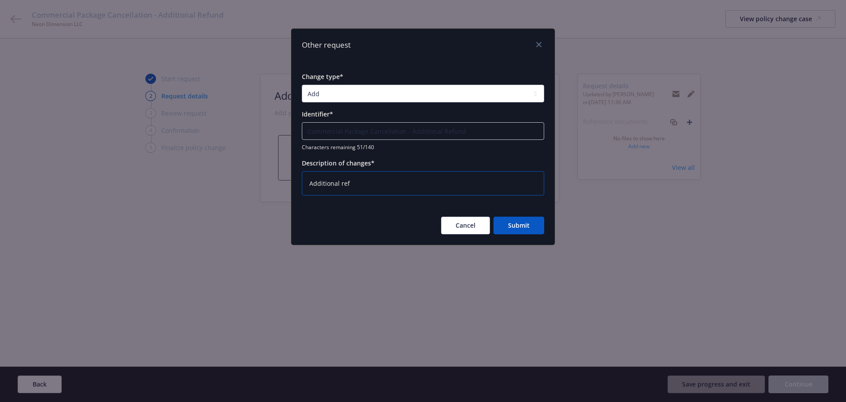
type textarea "Additional refu"
type textarea "x"
type textarea "Additional refun"
type textarea "x"
type textarea "Additional refund"
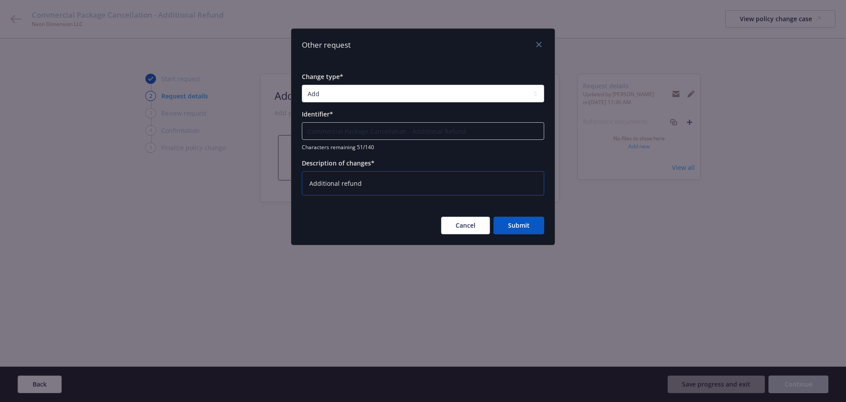
type textarea "x"
type textarea "Additional refund"
type textarea "x"
type textarea "Additional refund a"
type textarea "x"
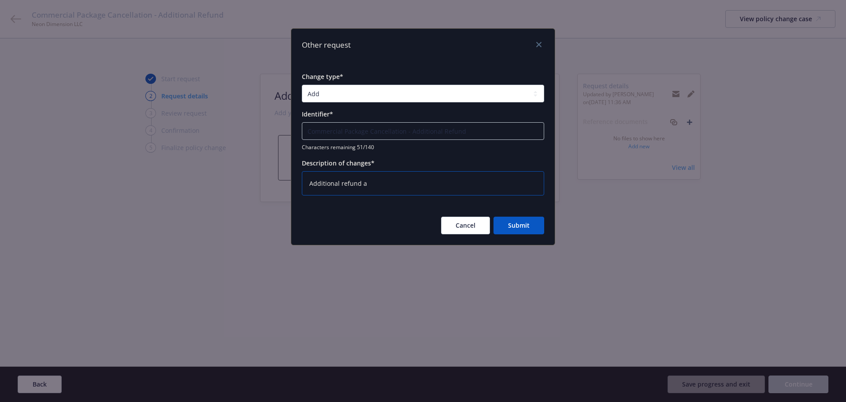
type textarea "Additional refund ap"
type textarea "x"
type textarea "Additional refund app"
type textarea "x"
type textarea "Additional refund appl"
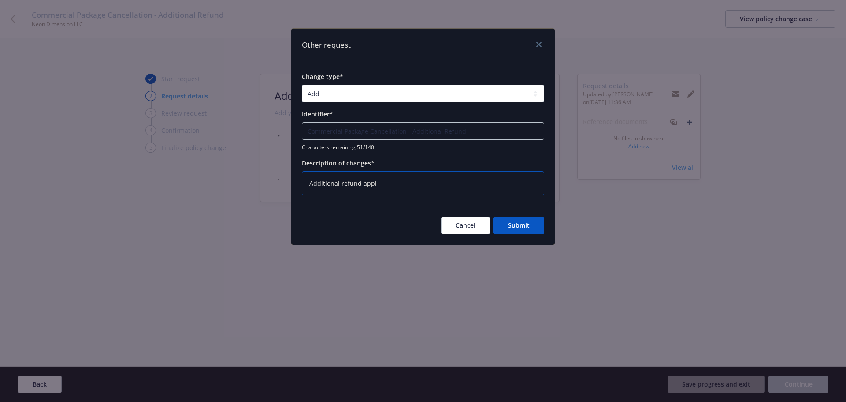
type textarea "x"
type textarea "Additional refund appli"
type textarea "x"
type textarea "Additional refund applie"
type textarea "x"
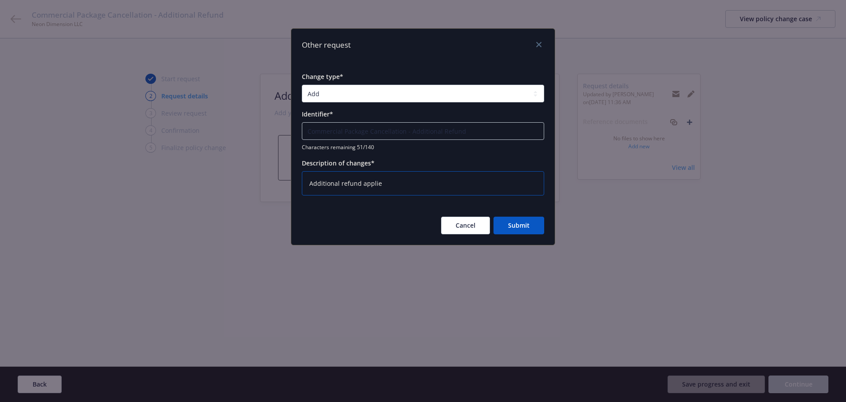
type textarea "Additional refund applied"
type textarea "x"
type textarea "Additional refund applied"
type textarea "x"
type textarea "Additional refund applied t"
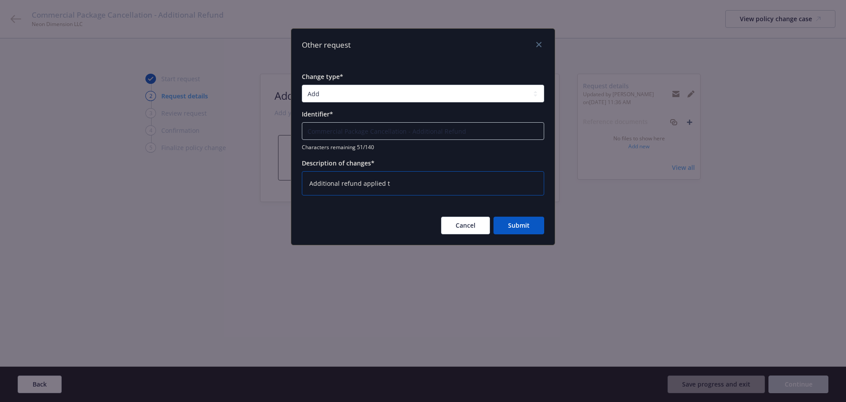
type textarea "x"
type textarea "Additional refund applied to"
type textarea "x"
type textarea "Additional refund applied to"
type textarea "x"
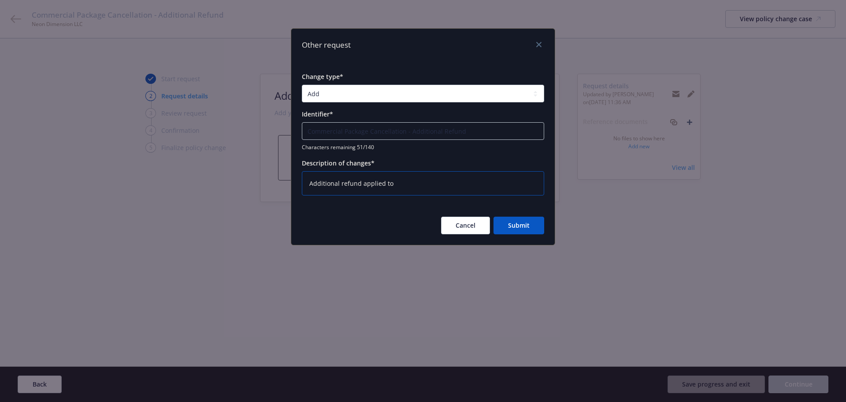
type textarea "Additional refund applied to C"
type textarea "x"
type textarea "Additional refund applied to Co"
type textarea "x"
type textarea "Additional refund applied to Com"
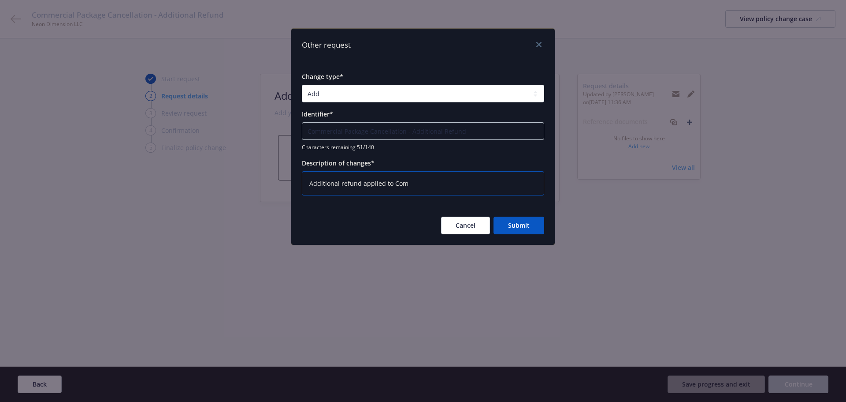
type textarea "x"
type textarea "Additional refund applied to Comm"
type textarea "x"
type textarea "Additional refund applied to Comme"
type textarea "x"
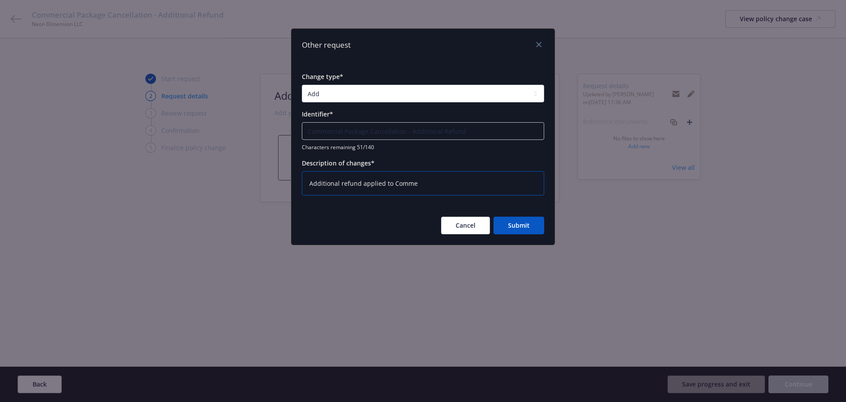
type textarea "Additional refund applied to Commec"
type textarea "x"
type textarea "Additional refund applied to Comme"
type textarea "x"
type textarea "Additional refund applied to Commer"
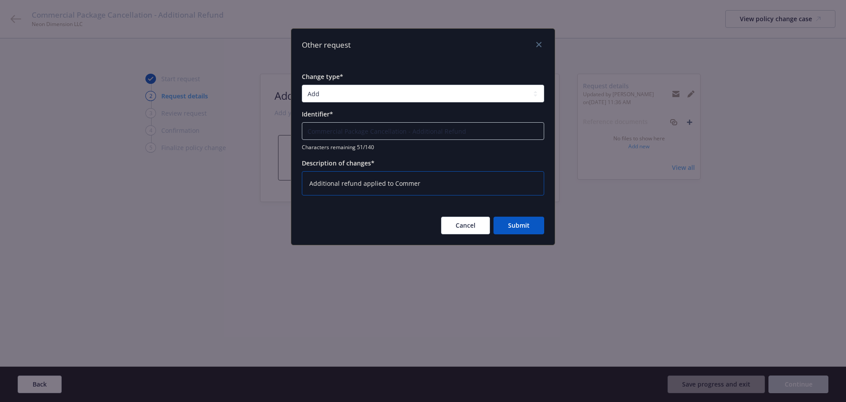
type textarea "x"
type textarea "Additional refund applied to Commerc"
type textarea "x"
type textarea "Additional refund applied to Commerci"
type textarea "x"
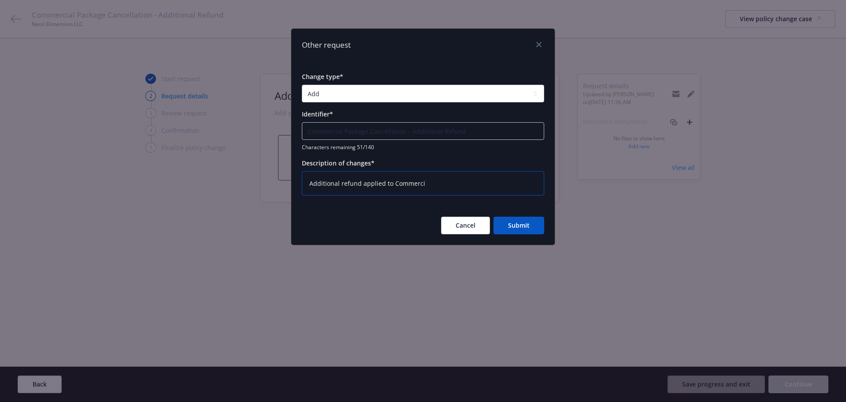
type textarea "Additional refund applied to Commercia"
type textarea "x"
type textarea "Additional refund applied to Commercial"
type textarea "x"
type textarea "Additional refund applied to Commercial"
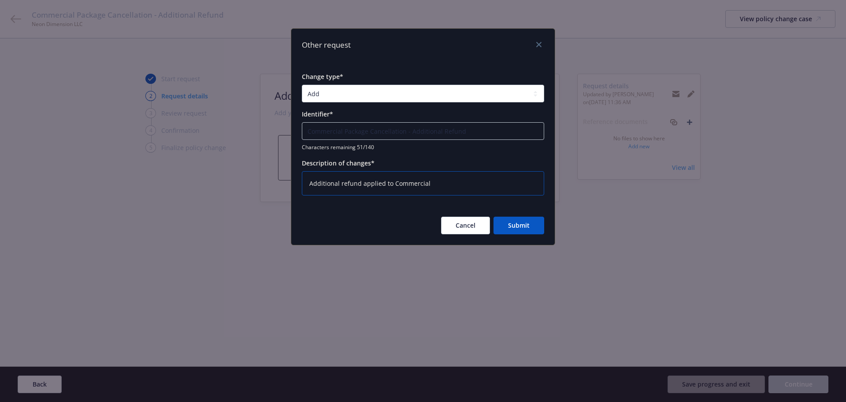
type textarea "x"
type textarea "Additional refund applied to Commercial P"
type textarea "x"
type textarea "Additional refund applied to Commercial Pa"
type textarea "x"
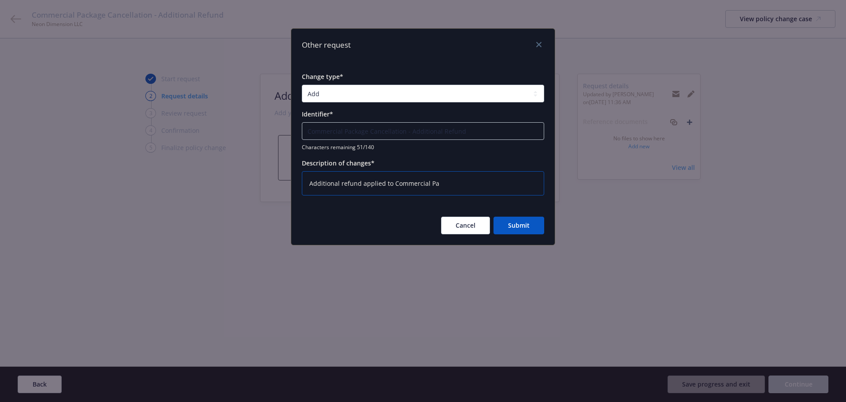
type textarea "Additional refund applied to Commercial Pac"
type textarea "x"
type textarea "Additional refund applied to Commercial Pack"
type textarea "x"
type textarea "Additional refund applied to Commercial Packa"
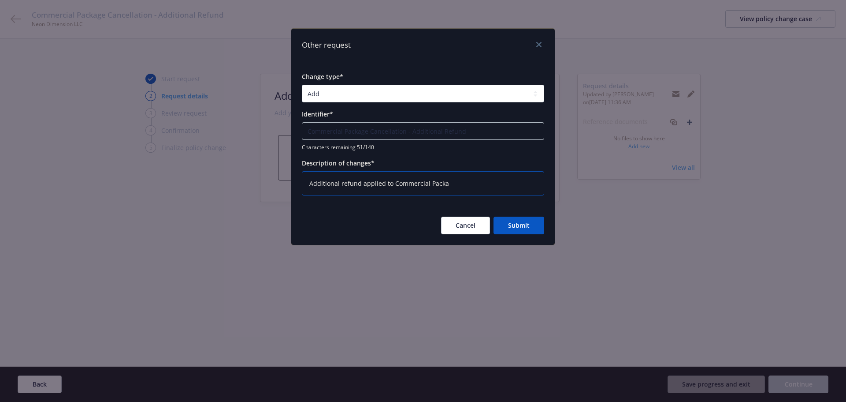
type textarea "x"
type textarea "Additional refund applied to Commercial Packag"
type textarea "x"
type textarea "Additional refund applied to Commercial Package"
click at [508, 228] on button "Submit" at bounding box center [519, 225] width 51 height 18
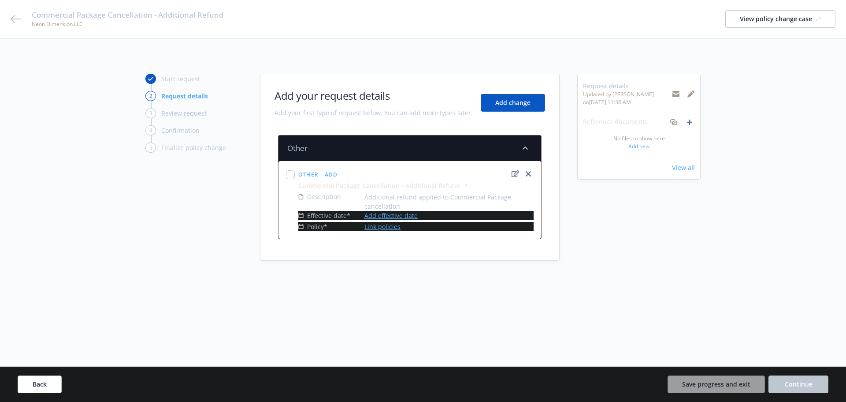
click at [377, 216] on link "Add effective date" at bounding box center [391, 215] width 53 height 9
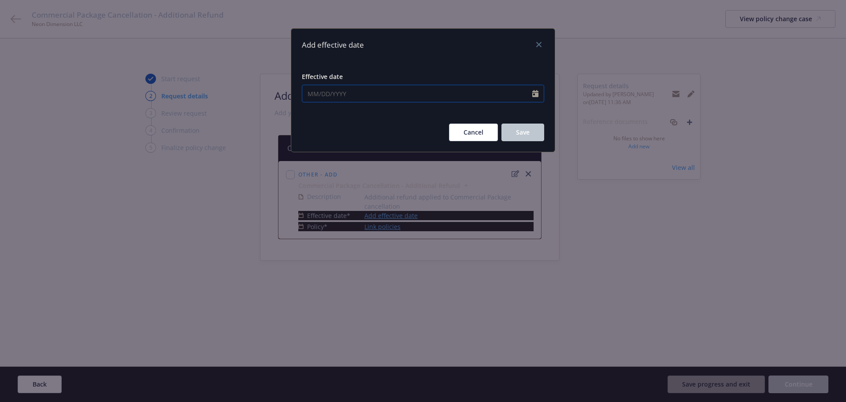
click at [537, 96] on icon "Calendar" at bounding box center [536, 93] width 6 height 7
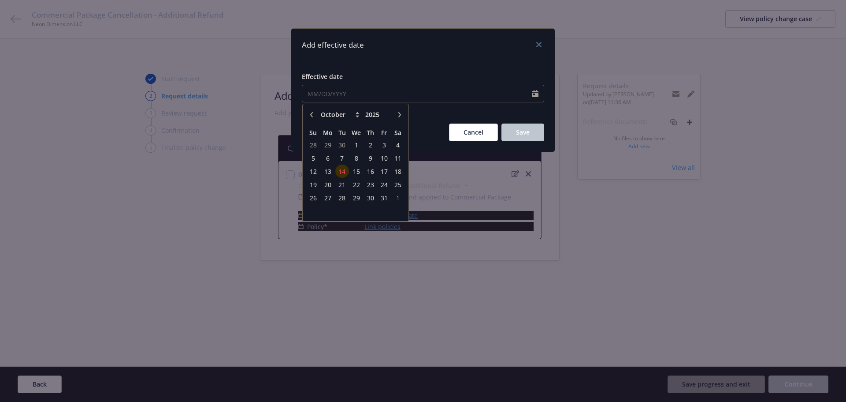
click at [307, 112] on button "button" at bounding box center [311, 114] width 11 height 11
click at [307, 113] on button "button" at bounding box center [311, 114] width 11 height 11
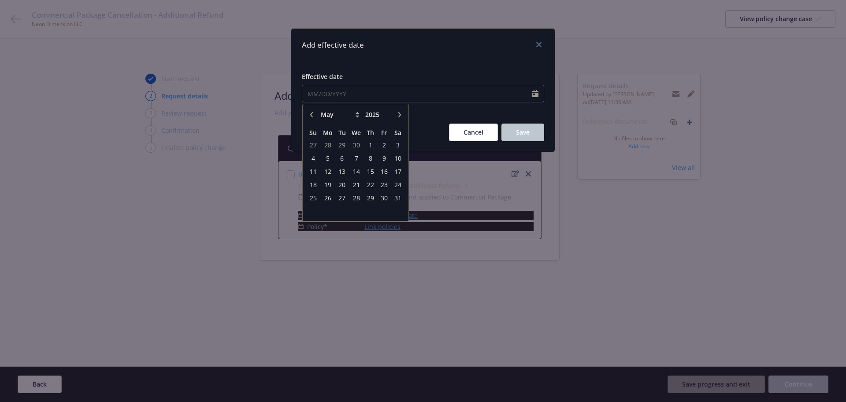
click at [307, 113] on button "button" at bounding box center [311, 114] width 11 height 11
click at [325, 159] on span "3" at bounding box center [327, 158] width 13 height 11
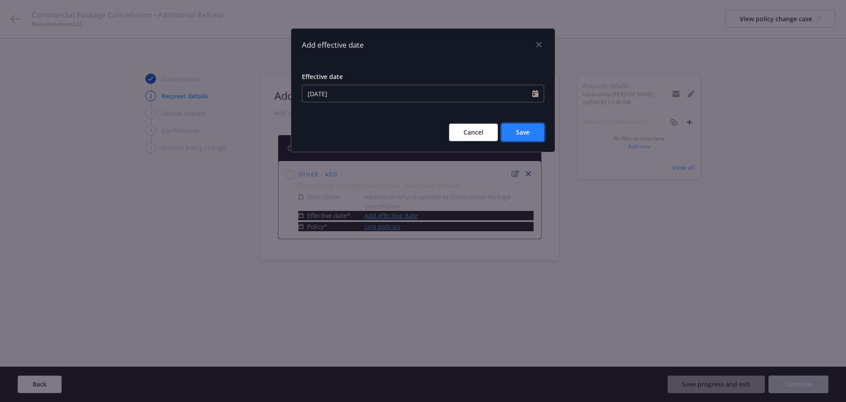
click at [527, 134] on span "Save" at bounding box center [523, 132] width 14 height 8
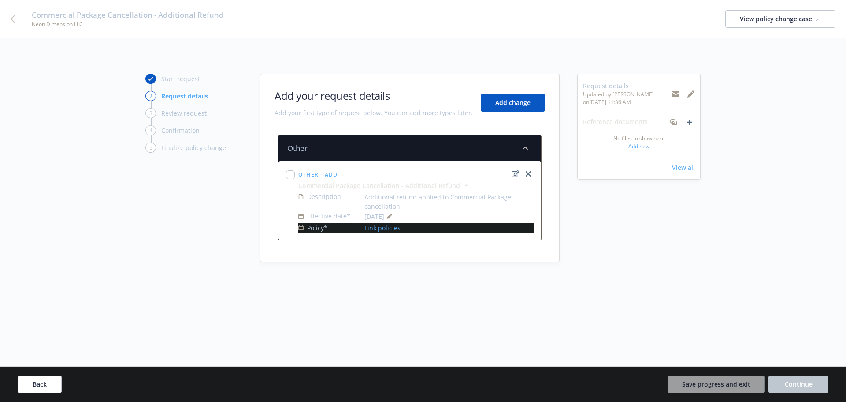
click at [373, 228] on link "Link policies" at bounding box center [383, 227] width 36 height 9
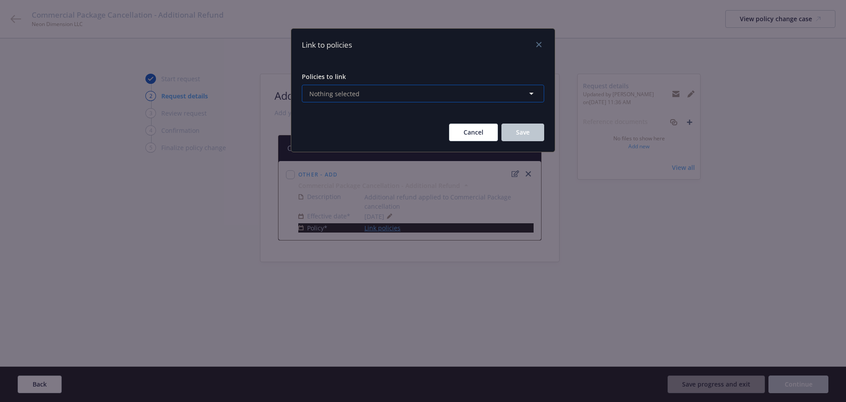
click at [385, 99] on button "Nothing selected" at bounding box center [423, 94] width 242 height 18
click at [496, 114] on select "All Active Upcoming Expired Cancelled" at bounding box center [501, 115] width 50 height 14
click at [476, 108] on select "All Active Upcoming Expired Cancelled" at bounding box center [501, 115] width 50 height 14
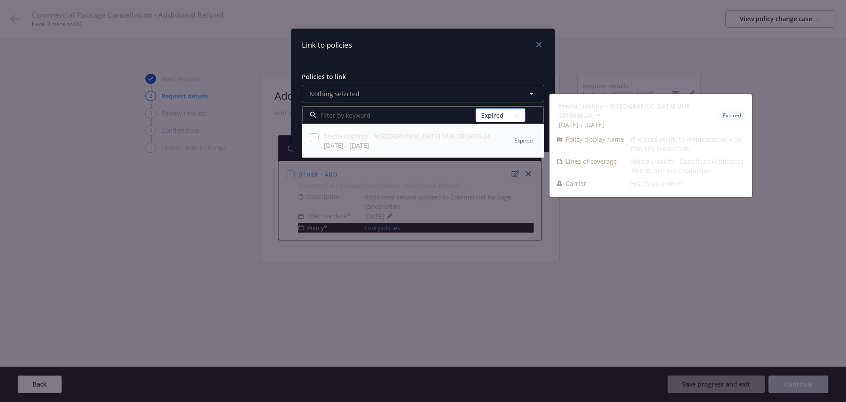
click at [491, 114] on select "All Active Upcoming Expired Cancelled" at bounding box center [501, 115] width 50 height 14
click at [476, 108] on select "All Active Upcoming Expired Cancelled" at bounding box center [501, 115] width 50 height 14
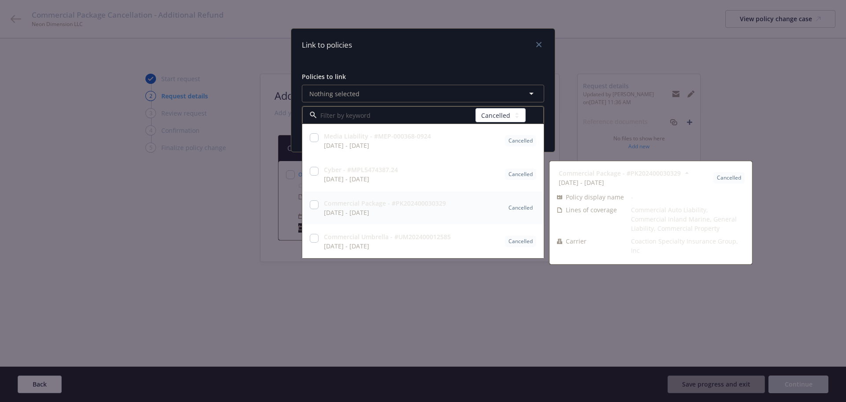
click at [309, 206] on div at bounding box center [314, 208] width 12 height 22
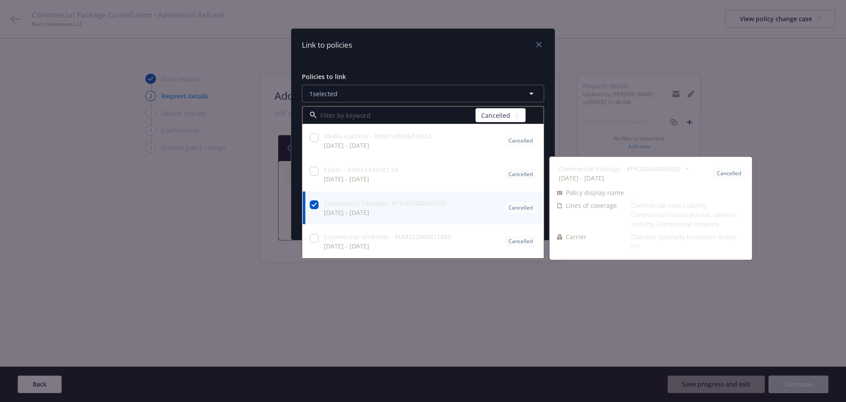
click at [229, 227] on div "Link to policies Policies to link 1 selected All Active Upcoming Expired Cancel…" at bounding box center [423, 201] width 846 height 402
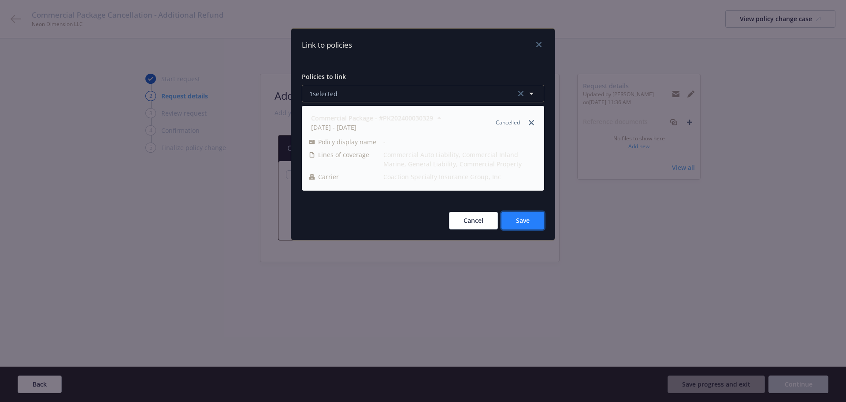
click at [524, 219] on span "Save" at bounding box center [523, 220] width 14 height 8
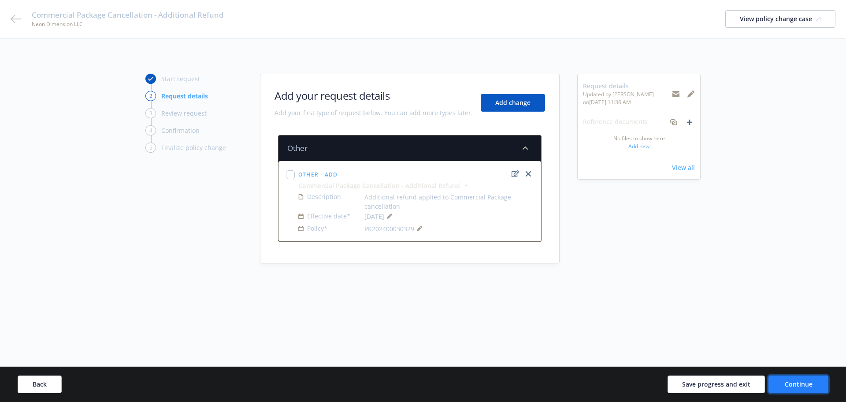
click at [797, 383] on span "Continue" at bounding box center [799, 384] width 28 height 8
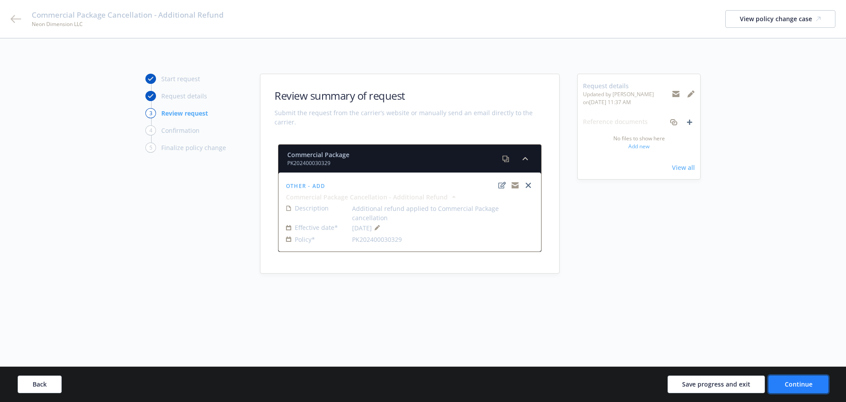
click at [805, 385] on span "Continue" at bounding box center [799, 384] width 28 height 8
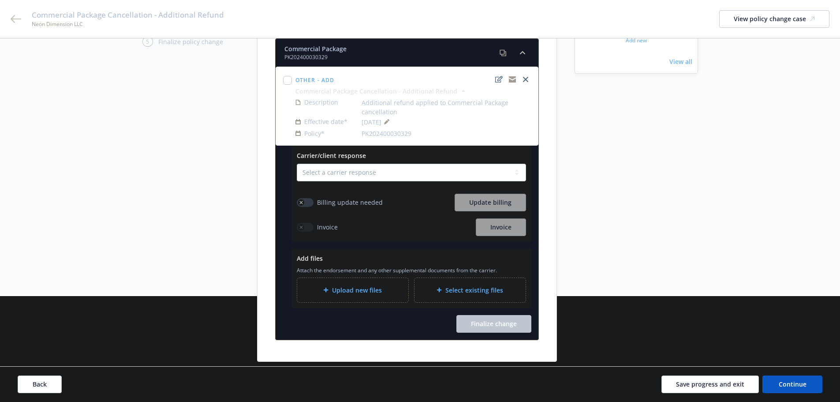
scroll to position [127, 0]
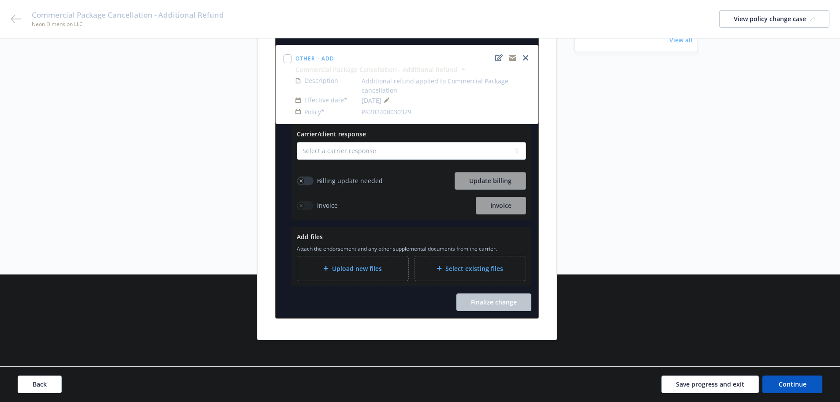
click at [301, 179] on icon "button" at bounding box center [301, 181] width 4 height 4
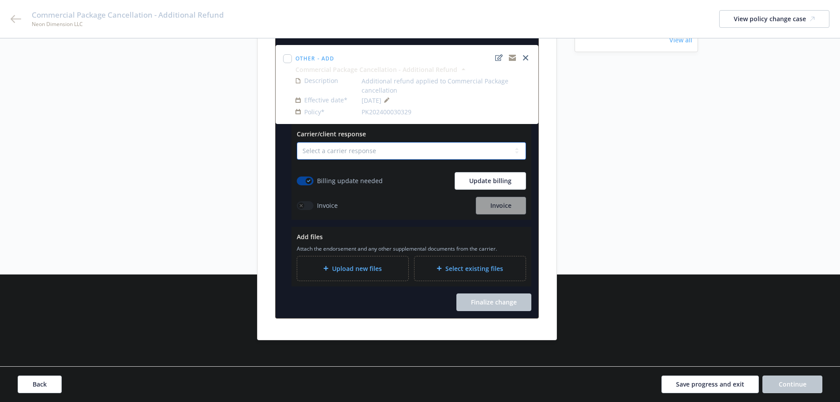
click at [403, 145] on select "Select a carrier response Accepted Accepted with revision No endorsement needed…" at bounding box center [411, 151] width 229 height 18
click at [297, 142] on select "Select a carrier response Accepted Accepted with revision No endorsement needed…" at bounding box center [411, 151] width 229 height 18
drag, startPoint x: 456, startPoint y: 141, endPoint x: 446, endPoint y: 149, distance: 13.2
click at [454, 142] on select "Select a carrier response Accepted Accepted with revision No endorsement needed…" at bounding box center [411, 151] width 229 height 18
click at [297, 160] on select "Select a carrier response Accepted Accepted with revision No endorsement needed…" at bounding box center [411, 151] width 229 height 18
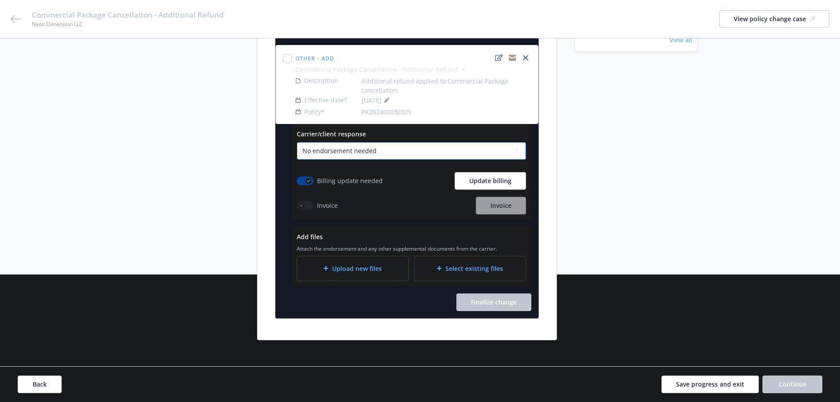
scroll to position [73, 0]
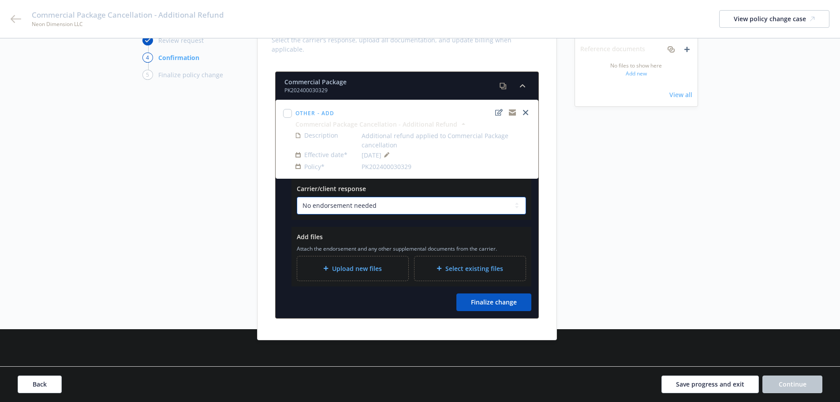
click at [372, 197] on select "Select a carrier response Accepted Accepted with revision No endorsement needed…" at bounding box center [411, 206] width 229 height 18
click at [297, 197] on select "Select a carrier response Accepted Accepted with revision No endorsement needed…" at bounding box center [411, 206] width 229 height 18
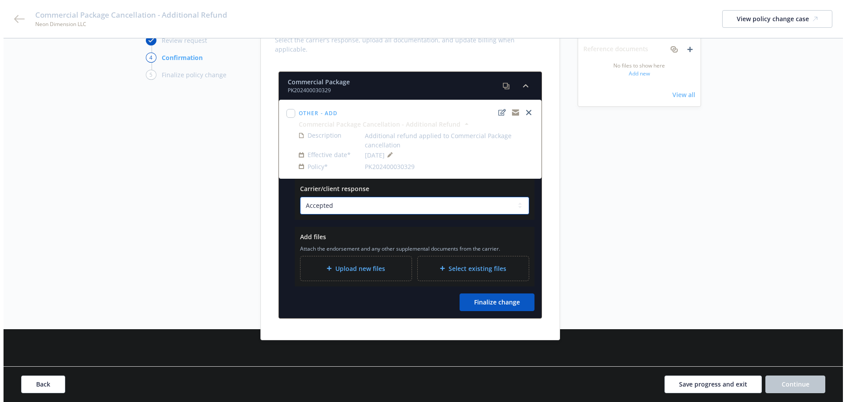
scroll to position [127, 0]
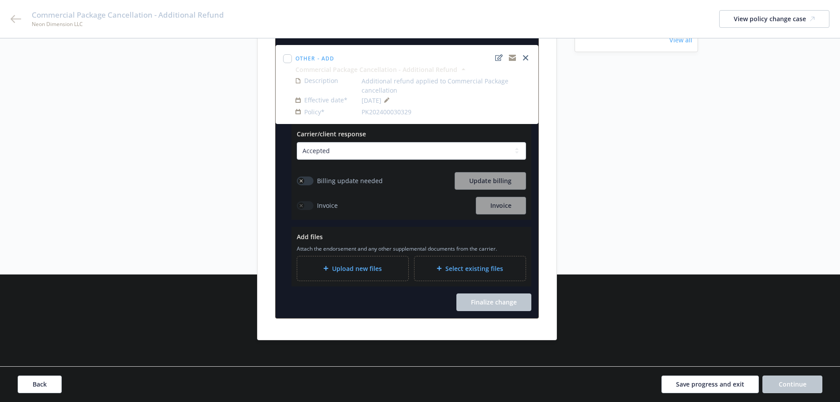
click at [308, 176] on button "button" at bounding box center [305, 180] width 17 height 9
click at [481, 176] on span "Update billing" at bounding box center [490, 180] width 42 height 8
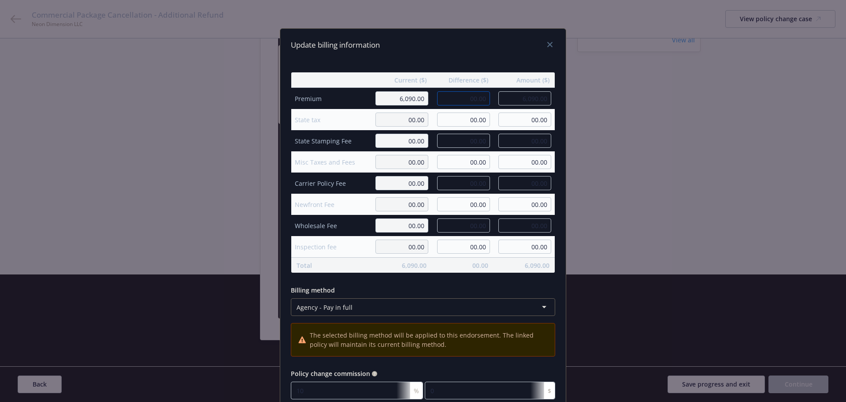
drag, startPoint x: 459, startPoint y: 96, endPoint x: 465, endPoint y: 97, distance: 5.8
click at [460, 96] on input "00.00" at bounding box center [463, 98] width 53 height 14
click at [465, 97] on input "00.00" at bounding box center [463, 98] width 53 height 14
click at [464, 95] on input "00.00" at bounding box center [463, 98] width 53 height 14
click at [474, 100] on input "-2.00" at bounding box center [463, 98] width 53 height 14
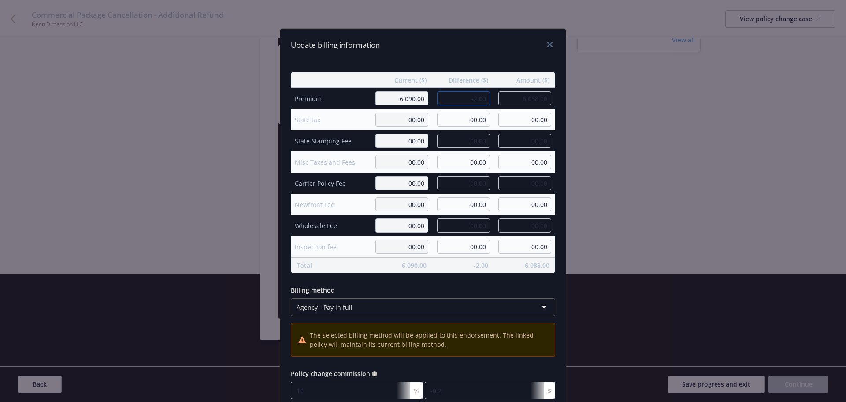
click at [474, 100] on input "-2.00" at bounding box center [463, 98] width 53 height 14
click at [483, 55] on div "Update billing information" at bounding box center [423, 45] width 286 height 33
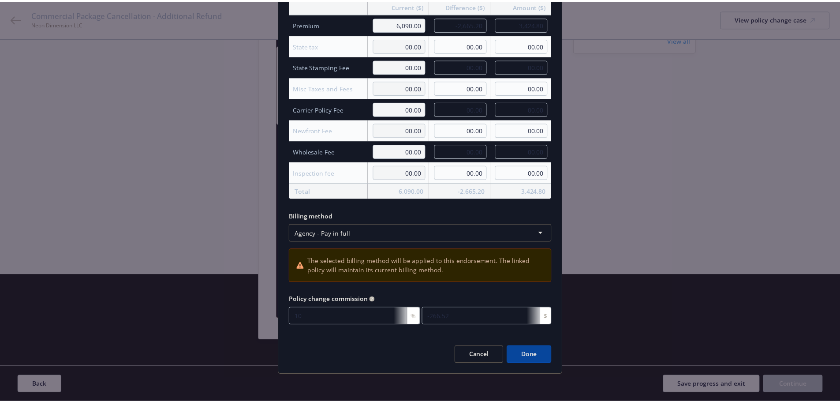
scroll to position [75, 0]
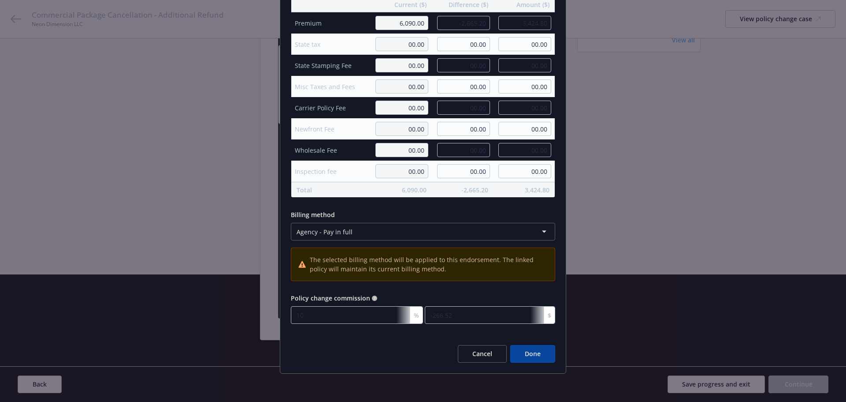
click at [538, 357] on button "Done" at bounding box center [533, 354] width 45 height 18
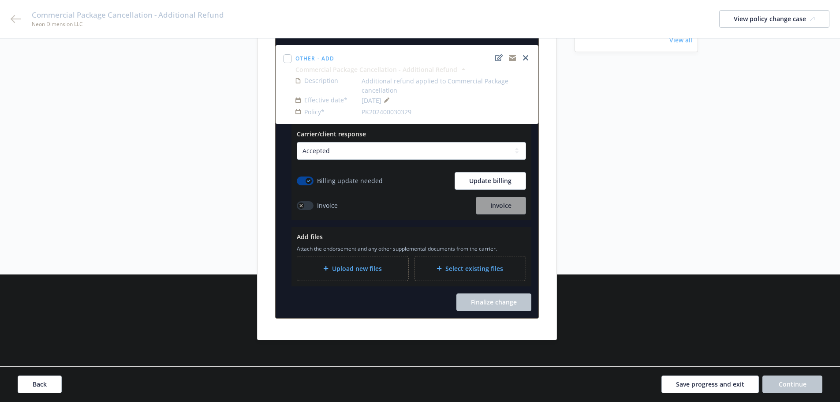
click at [362, 264] on span "Upload new files" at bounding box center [357, 268] width 50 height 9
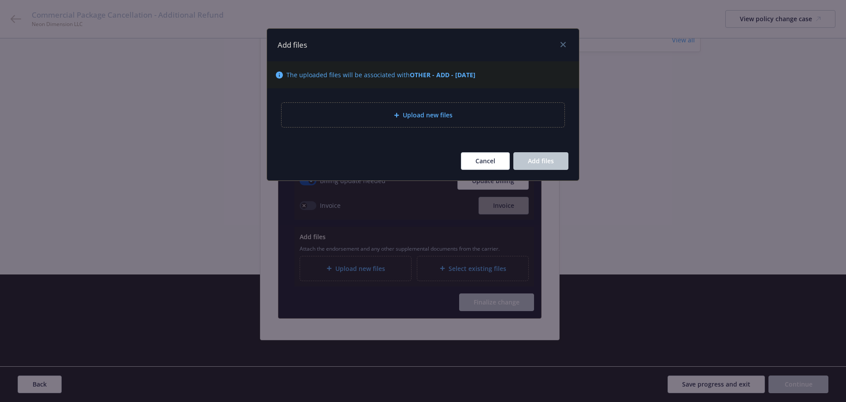
click at [431, 117] on span "Upload new files" at bounding box center [428, 114] width 50 height 9
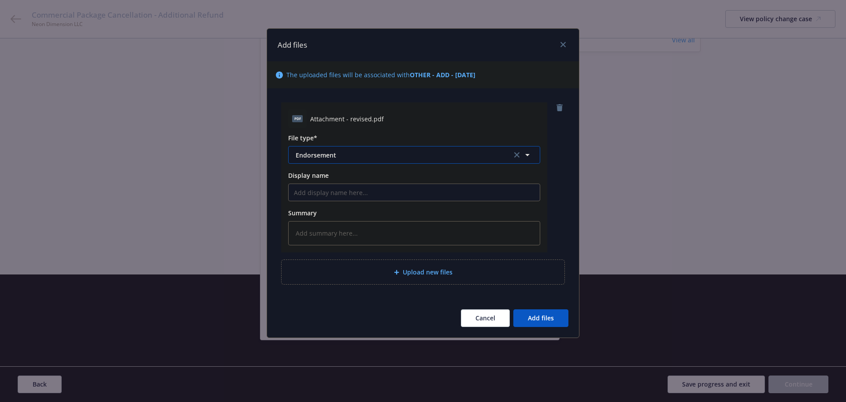
click at [339, 156] on span "Endorsement" at bounding box center [398, 154] width 204 height 9
click at [333, 200] on span "Invoice - Third Party" at bounding box center [328, 202] width 61 height 9
click at [547, 313] on button "Add files" at bounding box center [541, 318] width 55 height 18
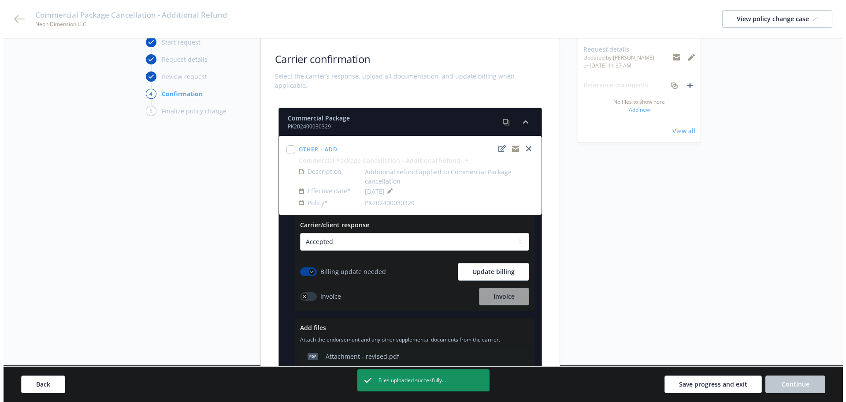
scroll to position [150, 0]
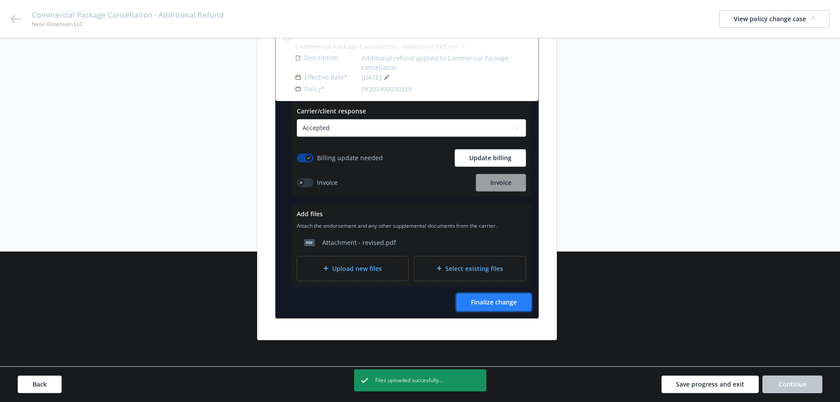
click at [504, 298] on span "Finalize change" at bounding box center [494, 302] width 46 height 8
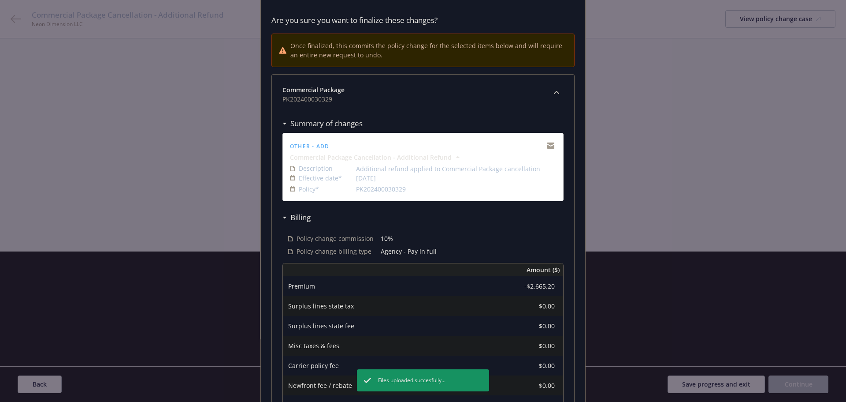
scroll to position [193, 0]
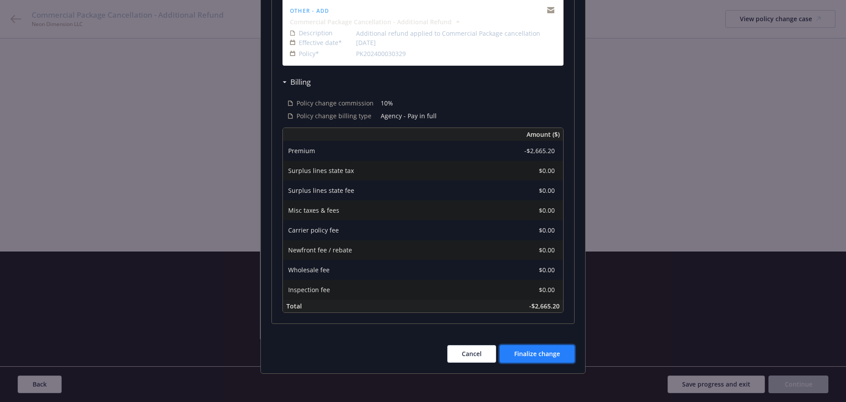
click at [540, 352] on span "Finalize change" at bounding box center [538, 353] width 46 height 8
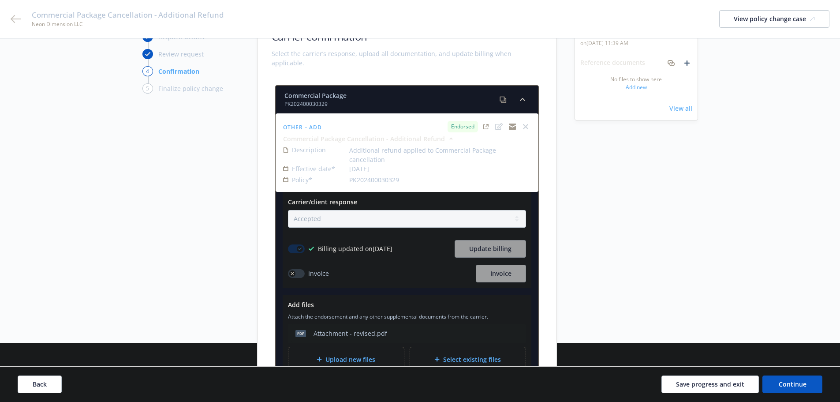
scroll to position [141, 0]
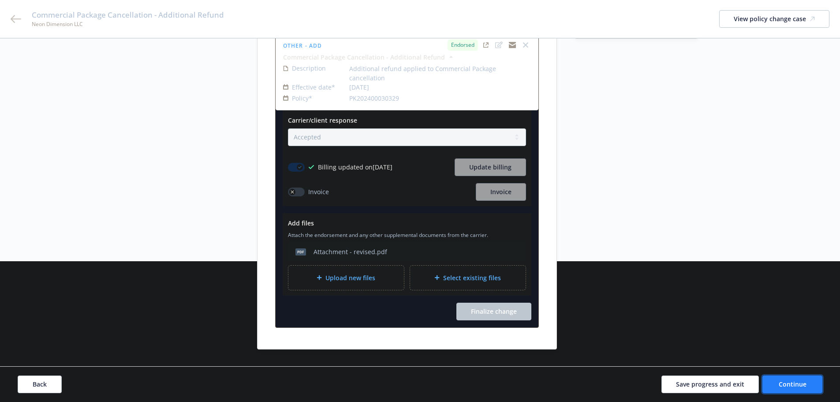
click at [791, 382] on span "Continue" at bounding box center [793, 384] width 28 height 8
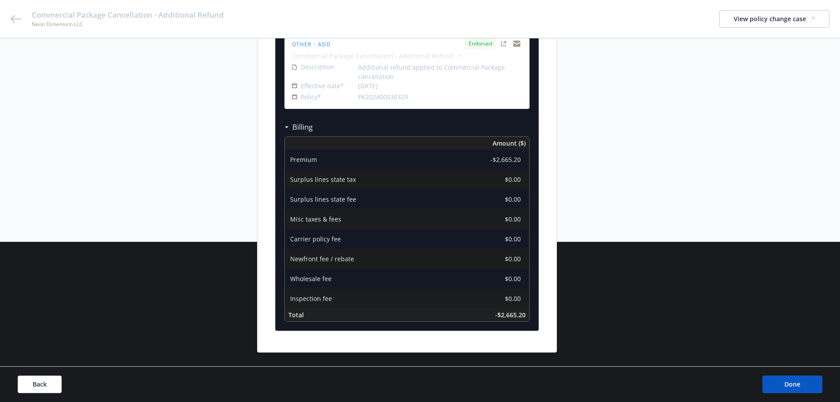
scroll to position [182, 0]
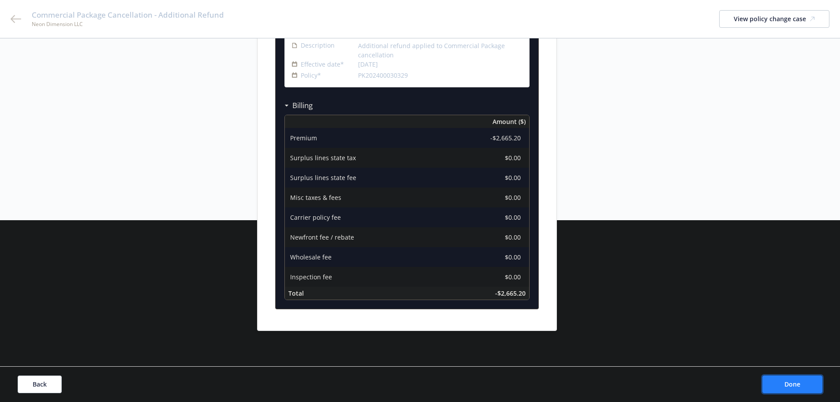
click at [790, 388] on button "Done" at bounding box center [792, 384] width 60 height 18
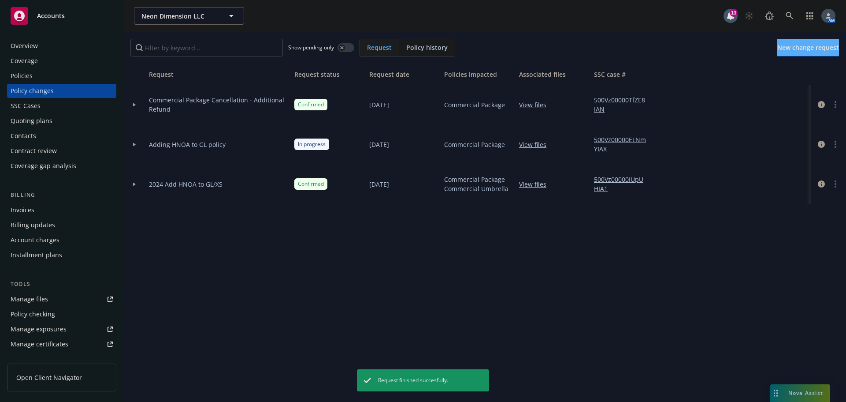
click at [35, 213] on div "Invoices" at bounding box center [62, 210] width 102 height 14
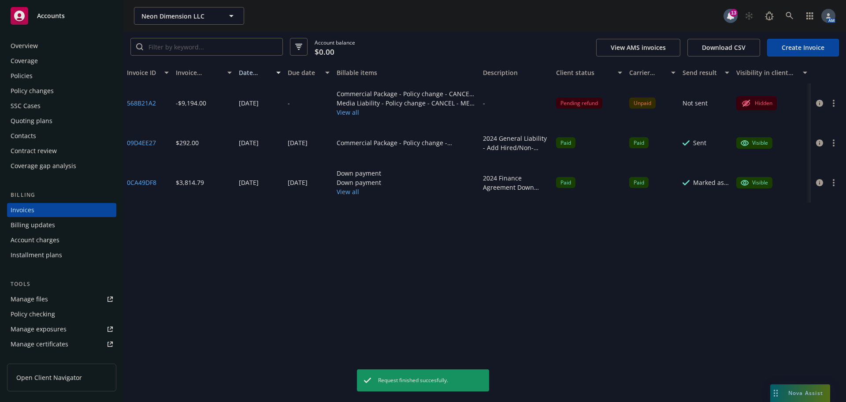
click at [813, 44] on link "Create Invoice" at bounding box center [804, 48] width 72 height 18
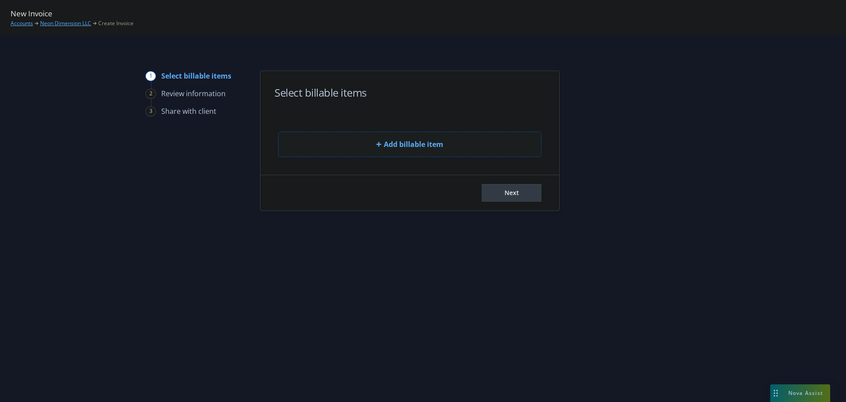
click at [373, 134] on button "Add billable item" at bounding box center [410, 144] width 264 height 26
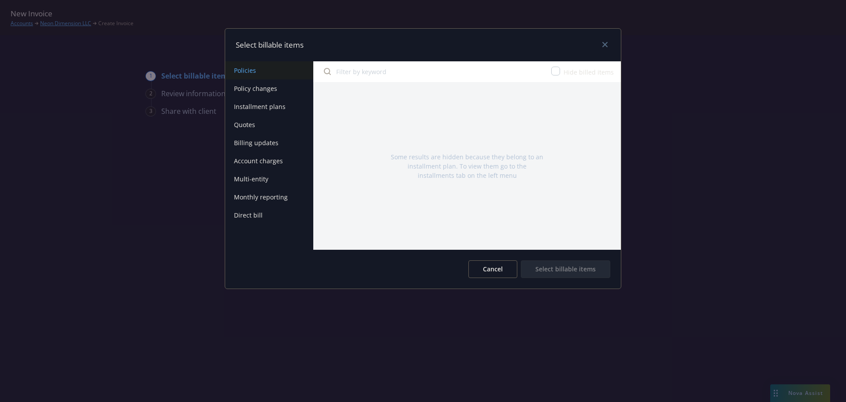
click at [252, 86] on button "Policy changes" at bounding box center [269, 88] width 88 height 18
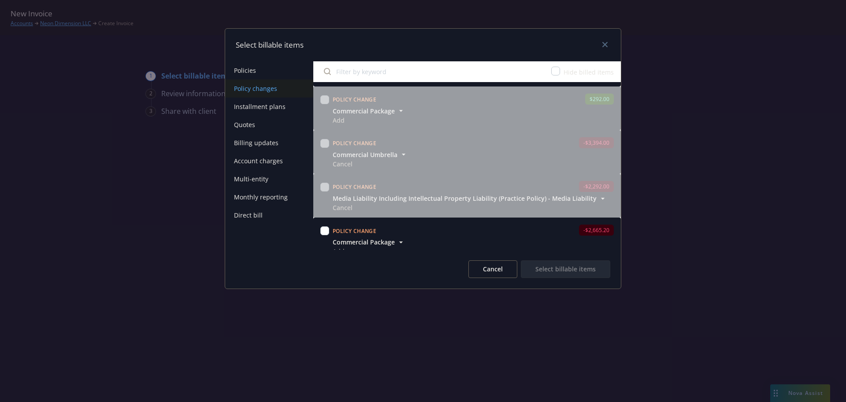
scroll to position [138, 0]
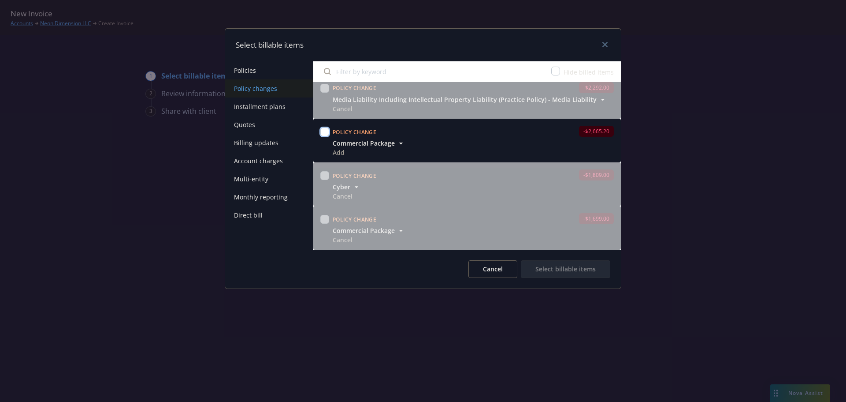
click at [325, 132] on input "checkbox" at bounding box center [325, 131] width 9 height 9
checkbox input "true"
click at [554, 267] on button "Select billable items" at bounding box center [565, 269] width 89 height 18
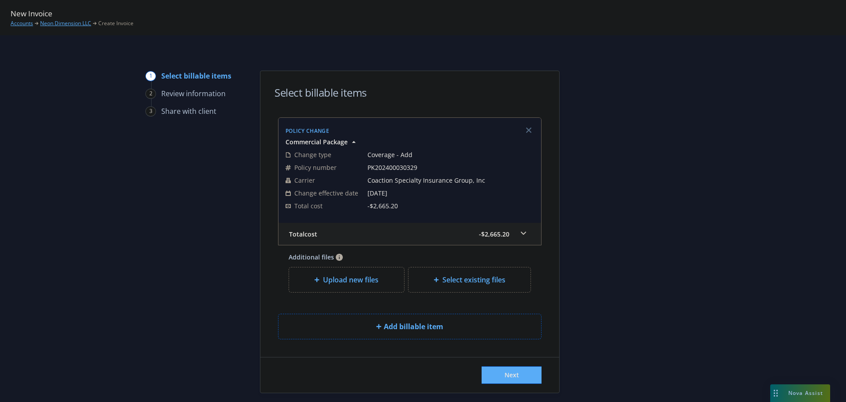
scroll to position [26, 0]
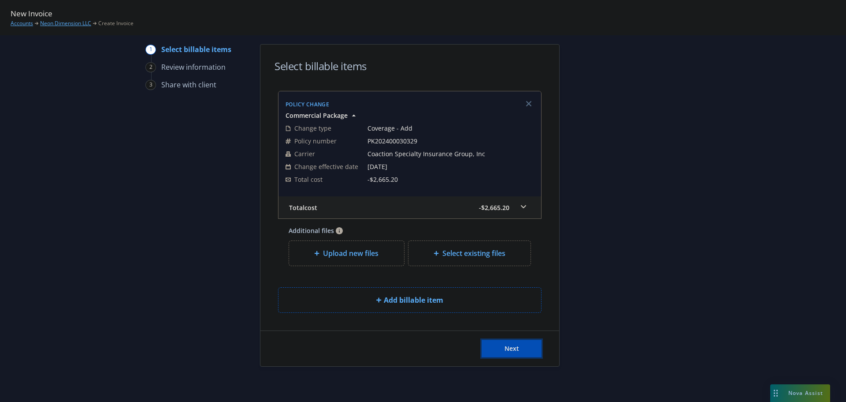
click at [515, 348] on span "Next" at bounding box center [512, 348] width 15 height 8
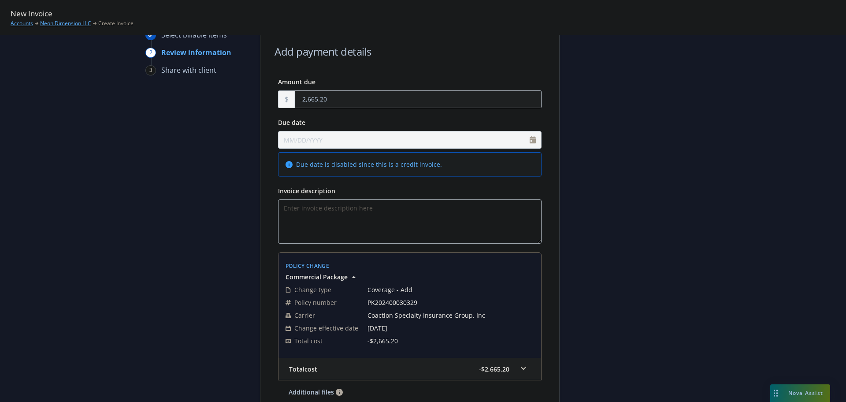
scroll to position [30, 0]
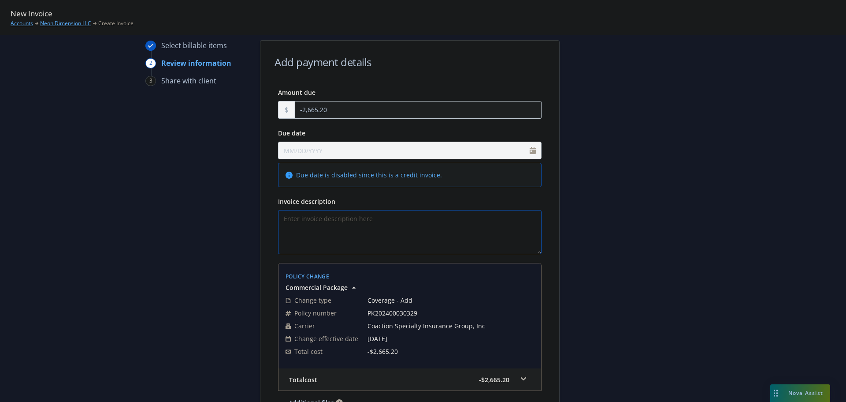
click at [322, 220] on textarea "Invoice description" at bounding box center [410, 232] width 264 height 44
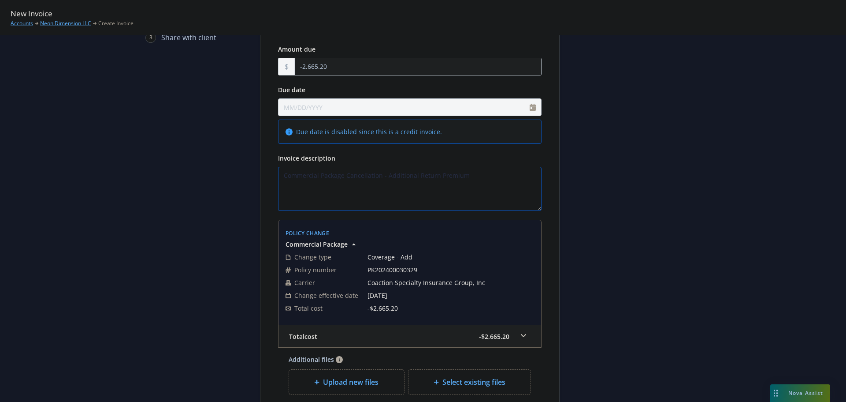
scroll to position [163, 0]
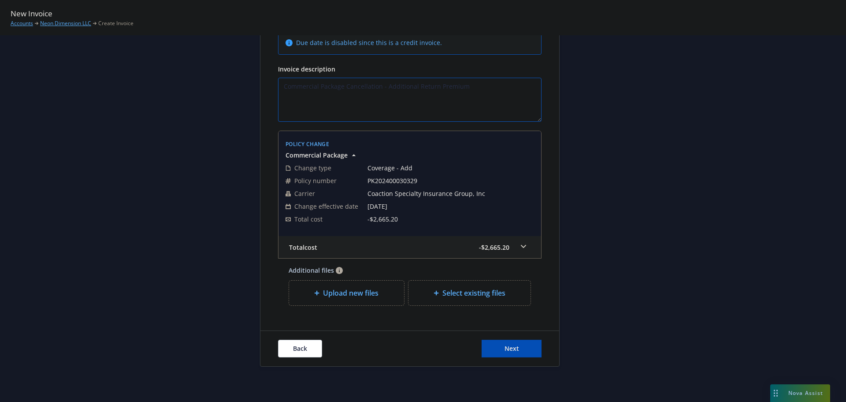
type textarea "Commercial Package Cancellation - Additional Return Premium"
click at [522, 344] on button "Next" at bounding box center [512, 348] width 60 height 18
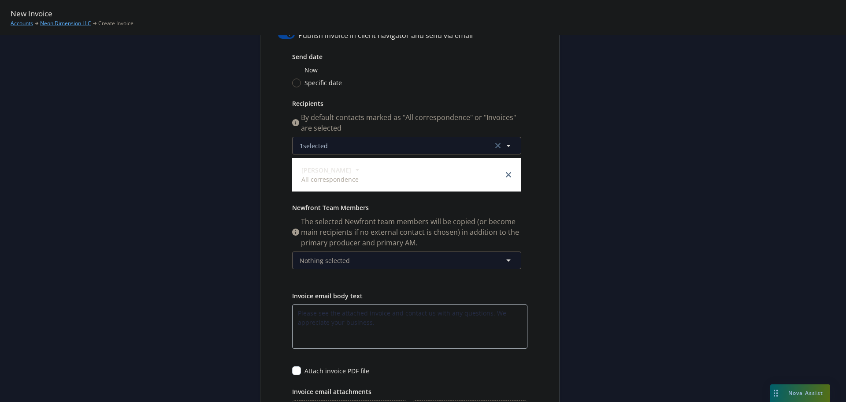
scroll to position [0, 0]
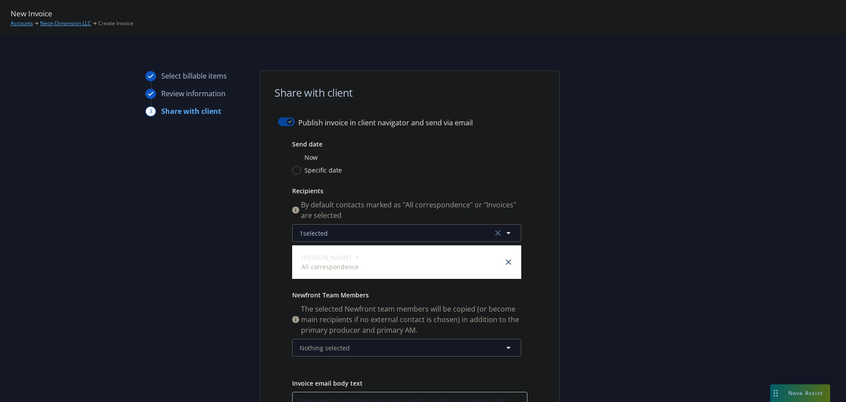
click at [279, 123] on button "button" at bounding box center [286, 121] width 17 height 9
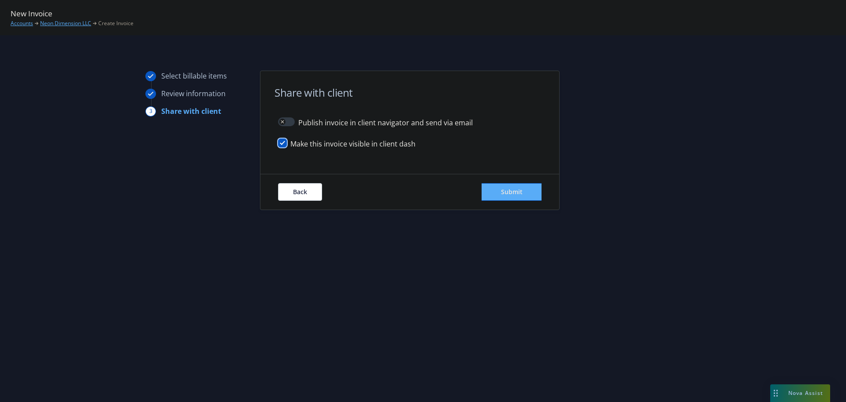
click at [279, 142] on input "checkbox" at bounding box center [282, 142] width 9 height 9
checkbox input "false"
click at [524, 191] on button "Submit" at bounding box center [512, 192] width 60 height 18
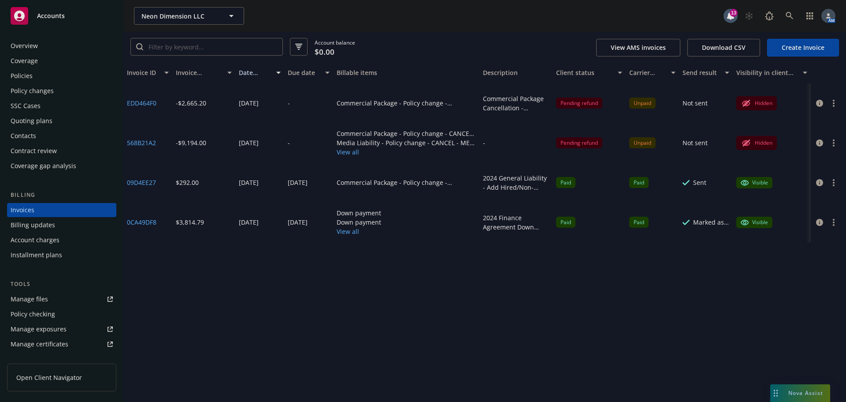
click at [834, 106] on circle "button" at bounding box center [834, 106] width 2 height 2
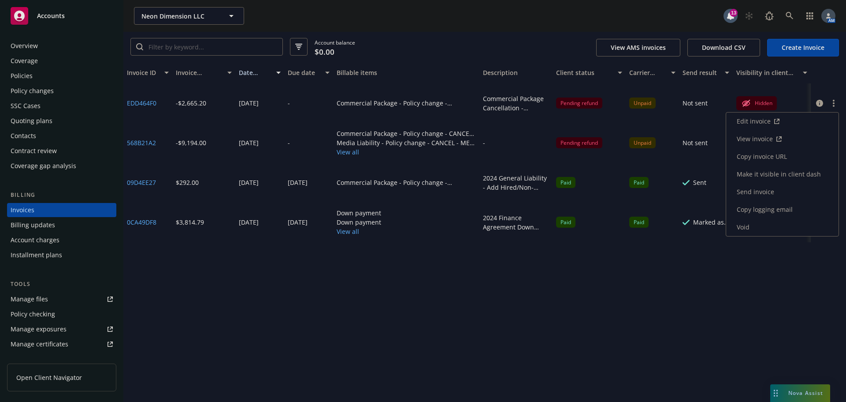
drag, startPoint x: 759, startPoint y: 160, endPoint x: 749, endPoint y: 159, distance: 10.2
click at [759, 160] on link "Copy invoice URL" at bounding box center [783, 157] width 112 height 18
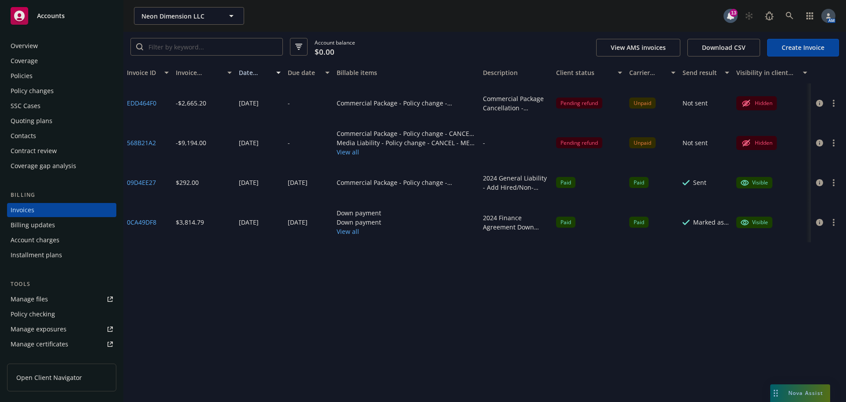
click at [837, 107] on button "button" at bounding box center [834, 103] width 11 height 11
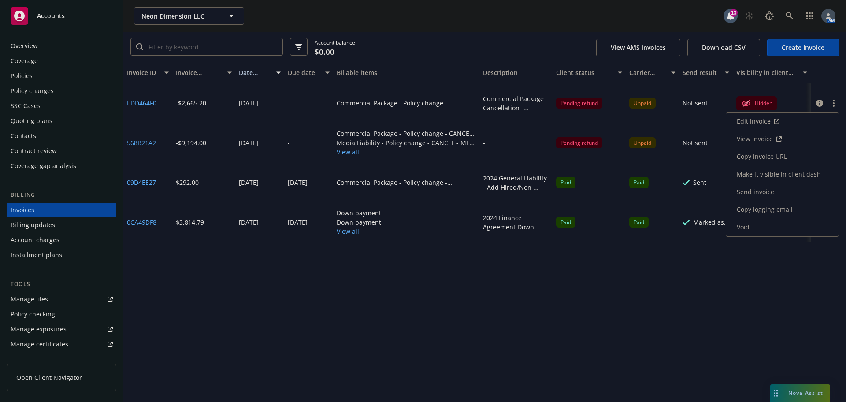
click at [778, 157] on link "Copy invoice URL" at bounding box center [783, 157] width 112 height 18
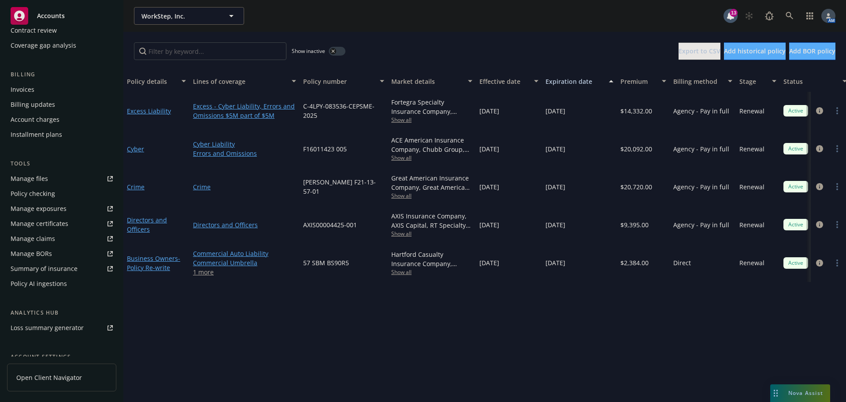
scroll to position [203, 0]
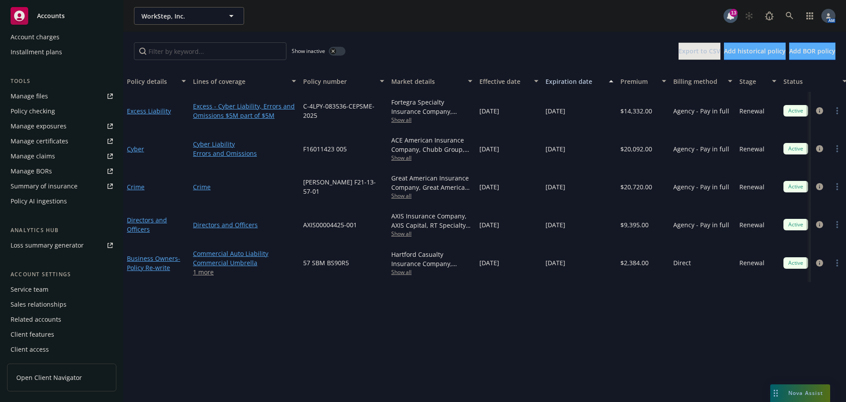
click at [37, 288] on div "Service team" at bounding box center [30, 289] width 38 height 14
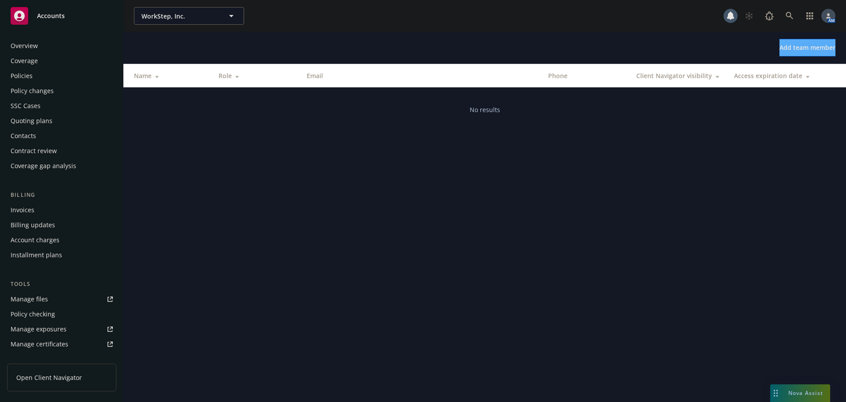
scroll to position [203, 0]
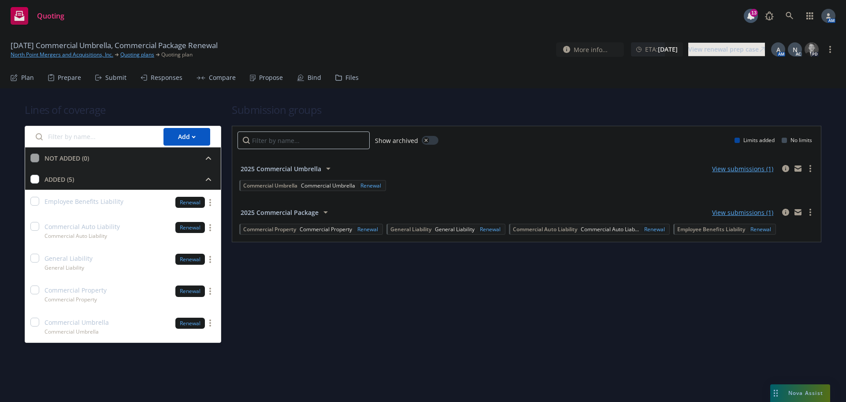
click at [267, 75] on div "Propose" at bounding box center [271, 77] width 24 height 7
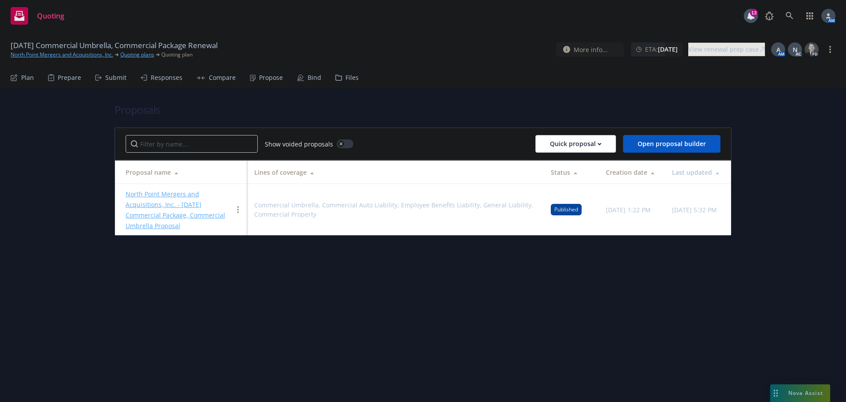
click at [308, 77] on div "Bind" at bounding box center [315, 77] width 14 height 7
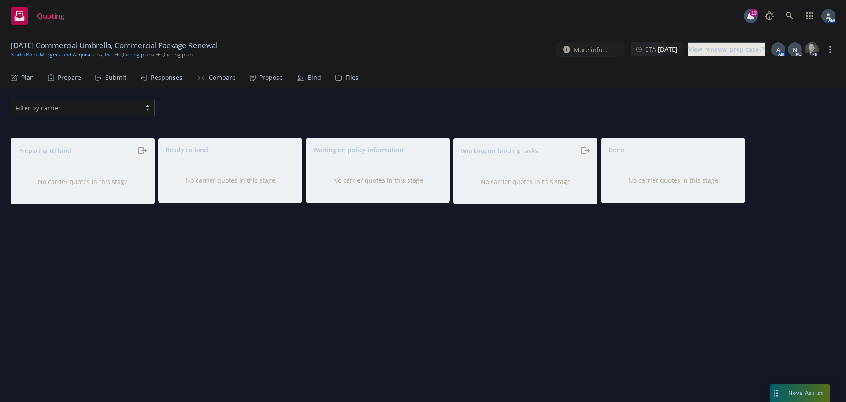
click at [261, 76] on div "Propose" at bounding box center [271, 77] width 24 height 7
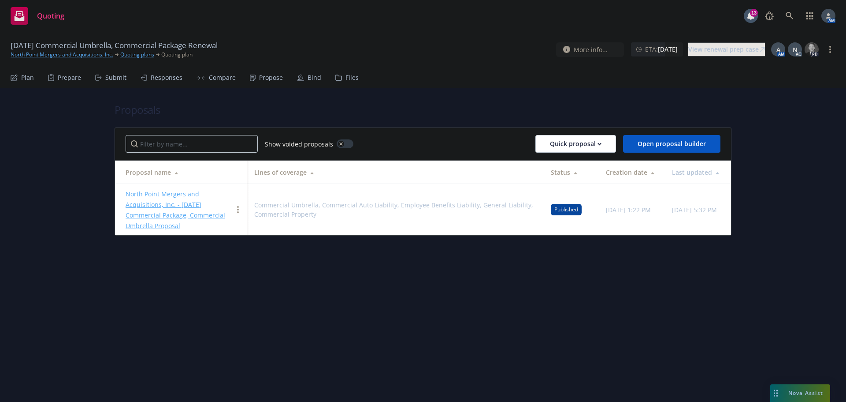
click at [188, 196] on link "North Point Mergers and Acquisitions, Inc. - 11/5/2025 Commercial Package, Comm…" at bounding box center [176, 210] width 100 height 40
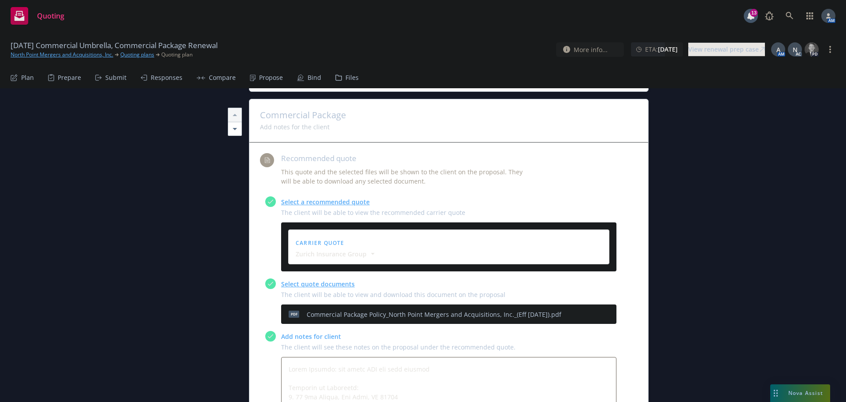
scroll to position [265, 0]
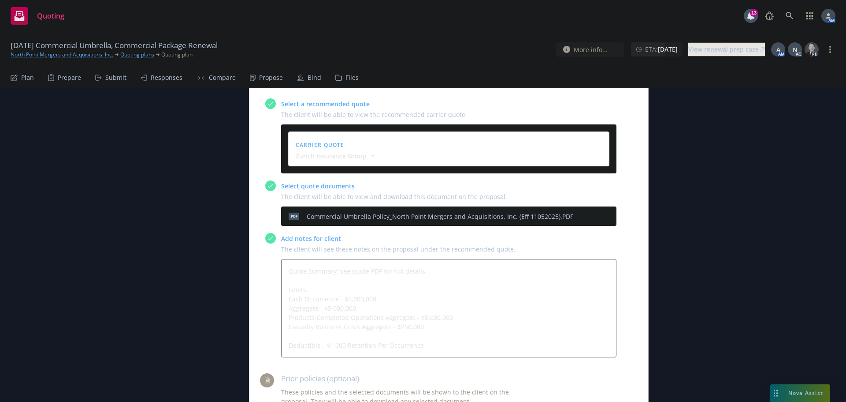
drag, startPoint x: 715, startPoint y: 269, endPoint x: 715, endPoint y: 224, distance: 45.4
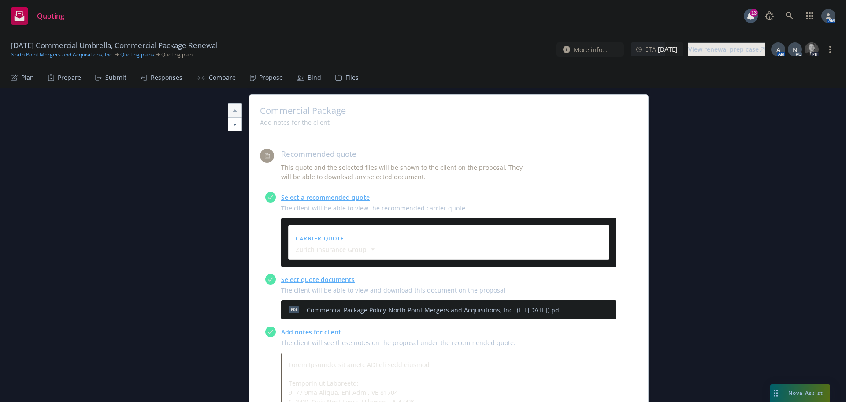
scroll to position [310, 0]
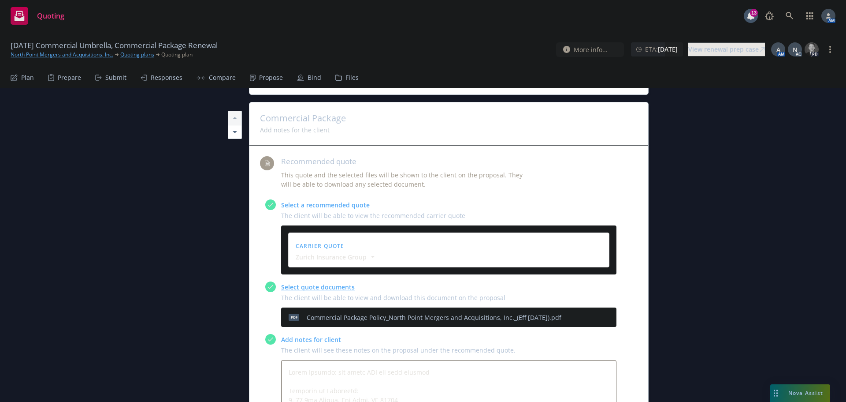
click at [592, 313] on icon "preview file" at bounding box center [594, 316] width 8 height 6
type textarea "x"
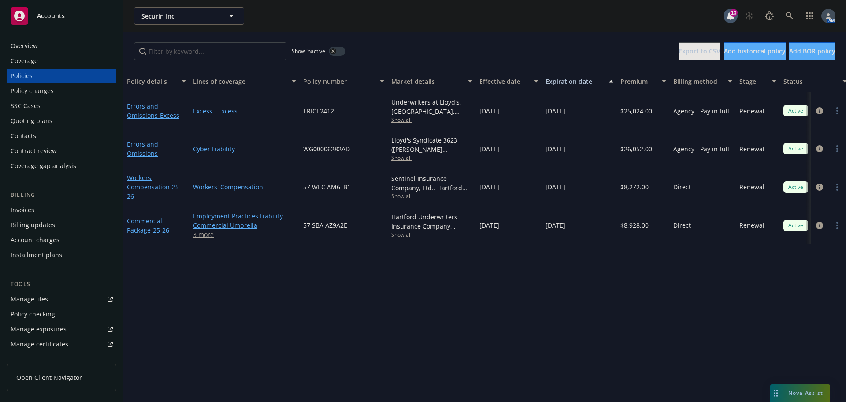
click at [58, 44] on div "Overview" at bounding box center [62, 46] width 102 height 14
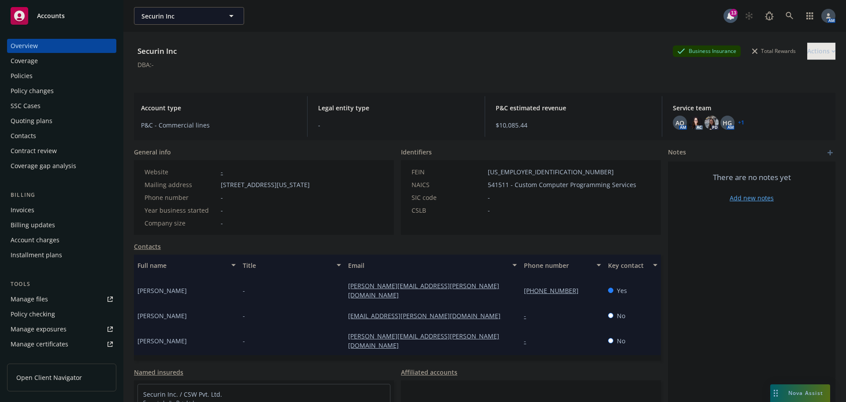
click at [802, 395] on span "Nova Assist" at bounding box center [806, 392] width 35 height 7
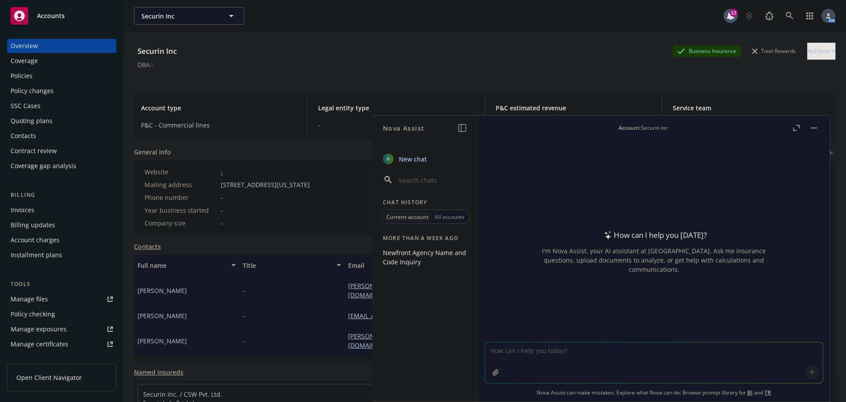
click at [668, 354] on textarea at bounding box center [654, 362] width 338 height 41
type textarea "Can you find this phone number in Navigator?"
click at [655, 358] on textarea "Can you find this phone number in Navigator?" at bounding box center [654, 361] width 338 height 41
drag, startPoint x: 649, startPoint y: 357, endPoint x: 444, endPoint y: 353, distance: 205.0
click at [478, 354] on div "Nova Assist New chat Chat History Current account All accounts More than a week…" at bounding box center [654, 258] width 353 height 287
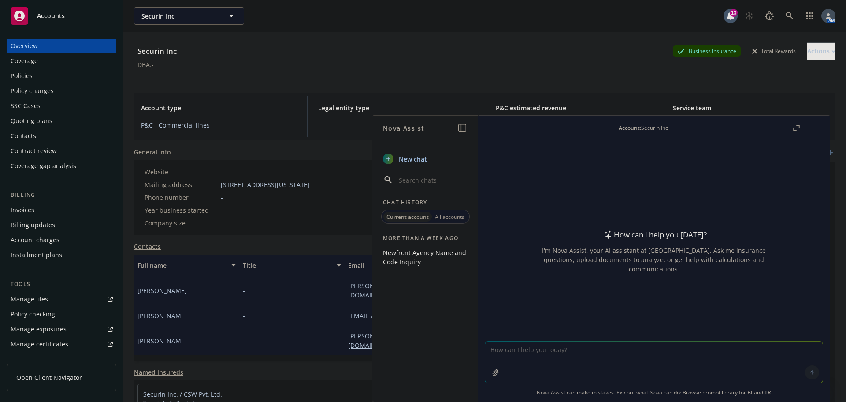
click at [813, 127] on button "button" at bounding box center [814, 128] width 11 height 11
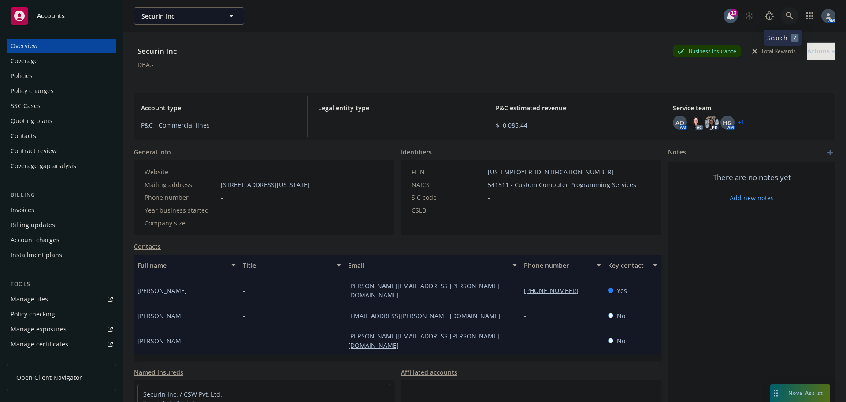
click at [786, 16] on icon at bounding box center [790, 16] width 8 height 8
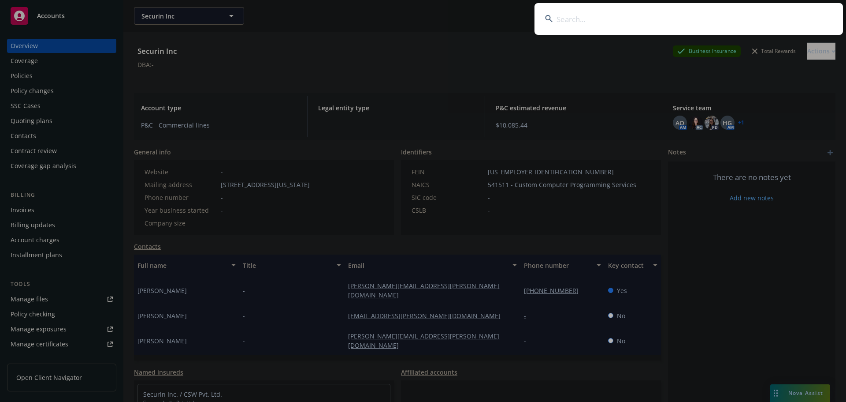
click at [637, 21] on input at bounding box center [689, 19] width 309 height 32
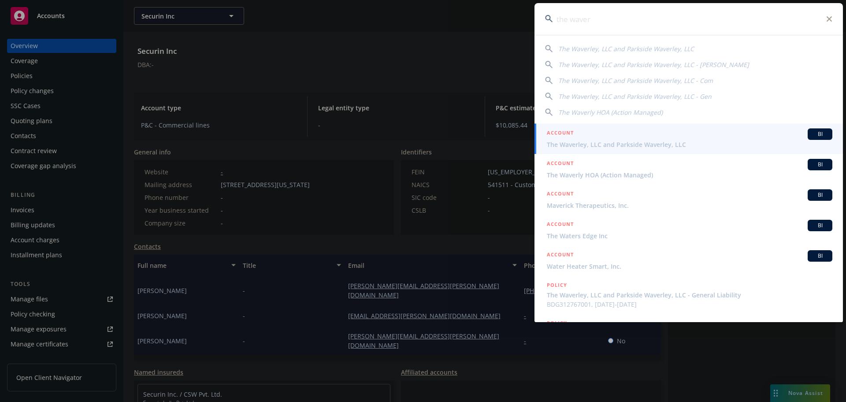
type input "the waver"
click at [598, 139] on div "ACCOUNT BI" at bounding box center [690, 133] width 286 height 11
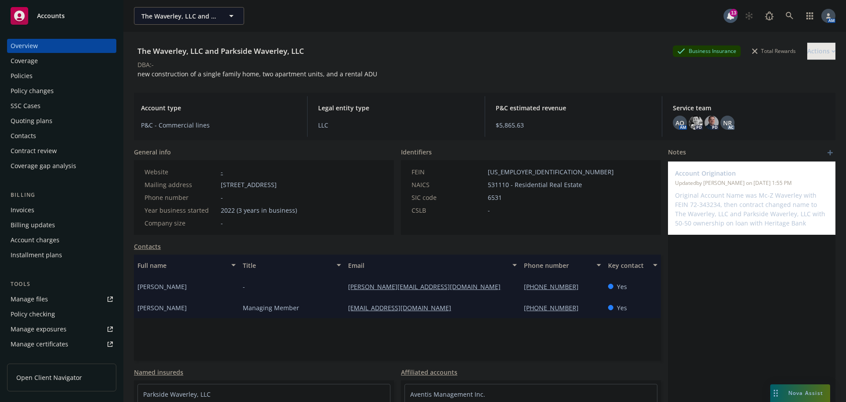
click at [38, 81] on div "Policies" at bounding box center [62, 76] width 102 height 14
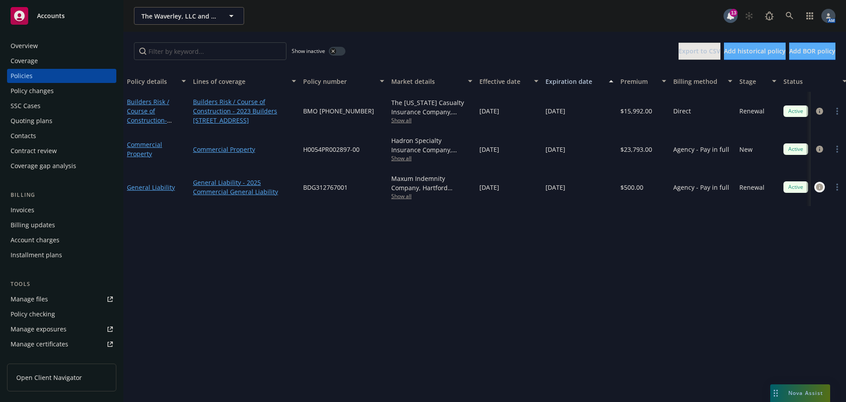
click at [816, 192] on link "circleInformation" at bounding box center [820, 187] width 11 height 11
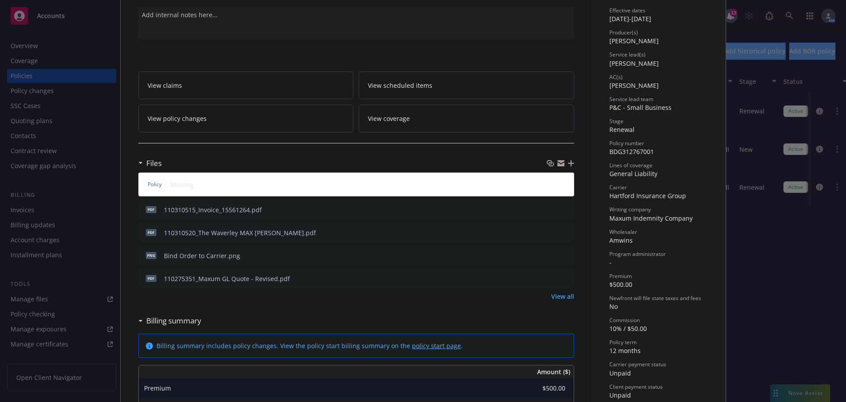
scroll to position [88, 0]
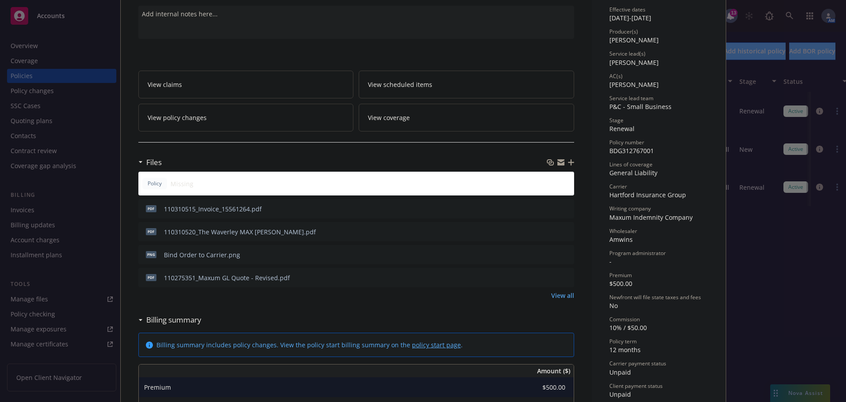
click at [554, 295] on link "View all" at bounding box center [563, 295] width 23 height 9
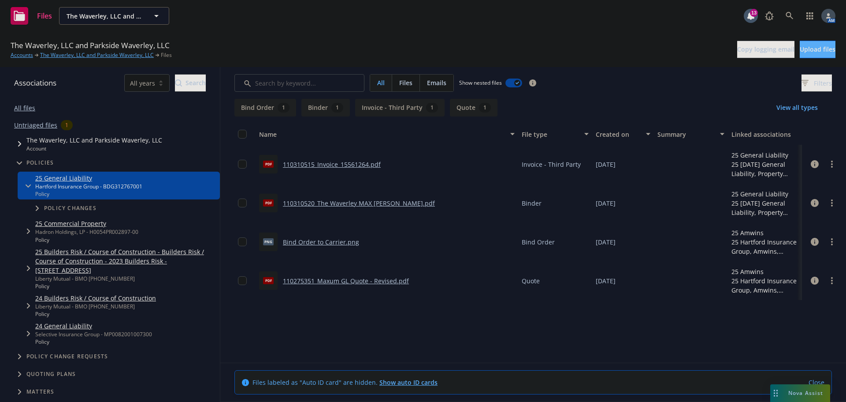
click at [331, 205] on link "110310520_The Waverley MAX [PERSON_NAME].pdf" at bounding box center [359, 203] width 152 height 8
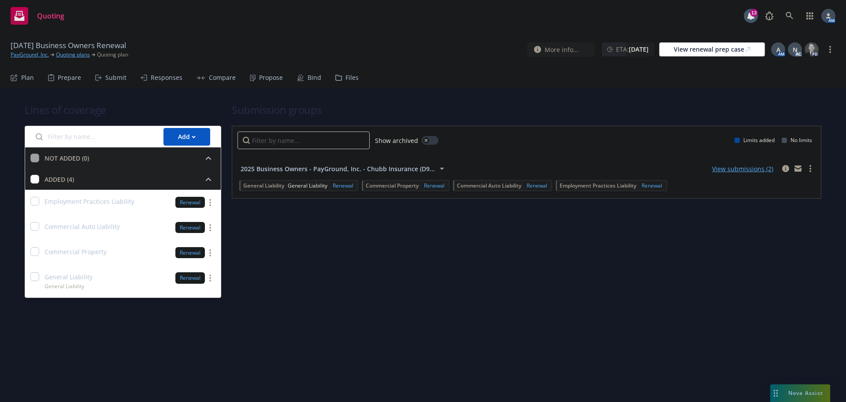
click at [259, 76] on div "Propose" at bounding box center [271, 77] width 24 height 7
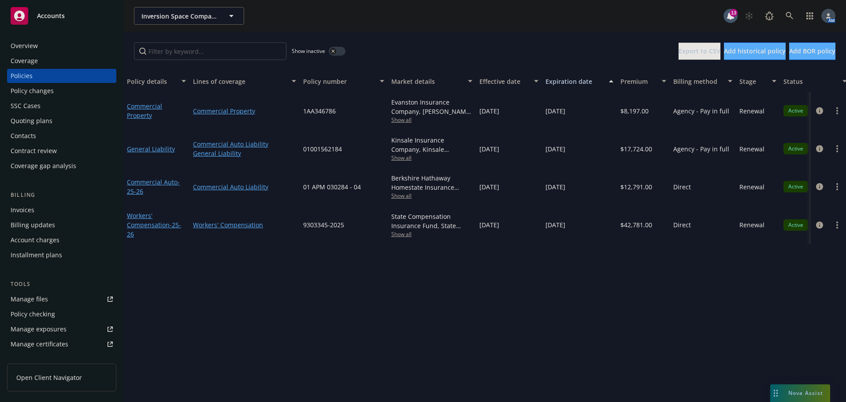
click at [38, 43] on div "Overview" at bounding box center [62, 46] width 102 height 14
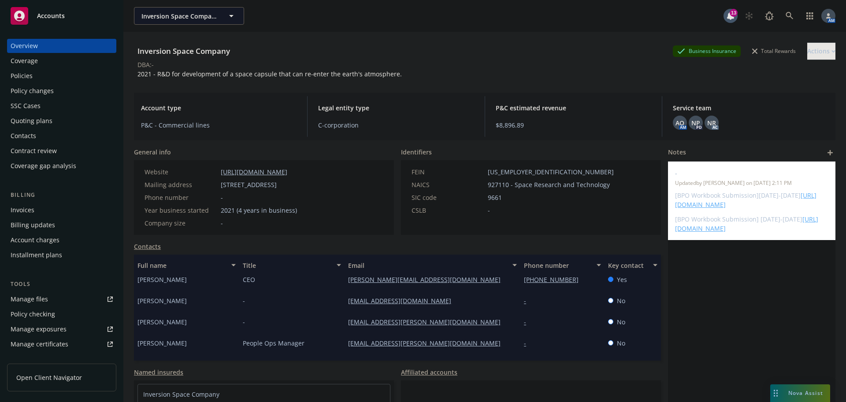
scroll to position [42, 0]
